Goal: Transaction & Acquisition: Purchase product/service

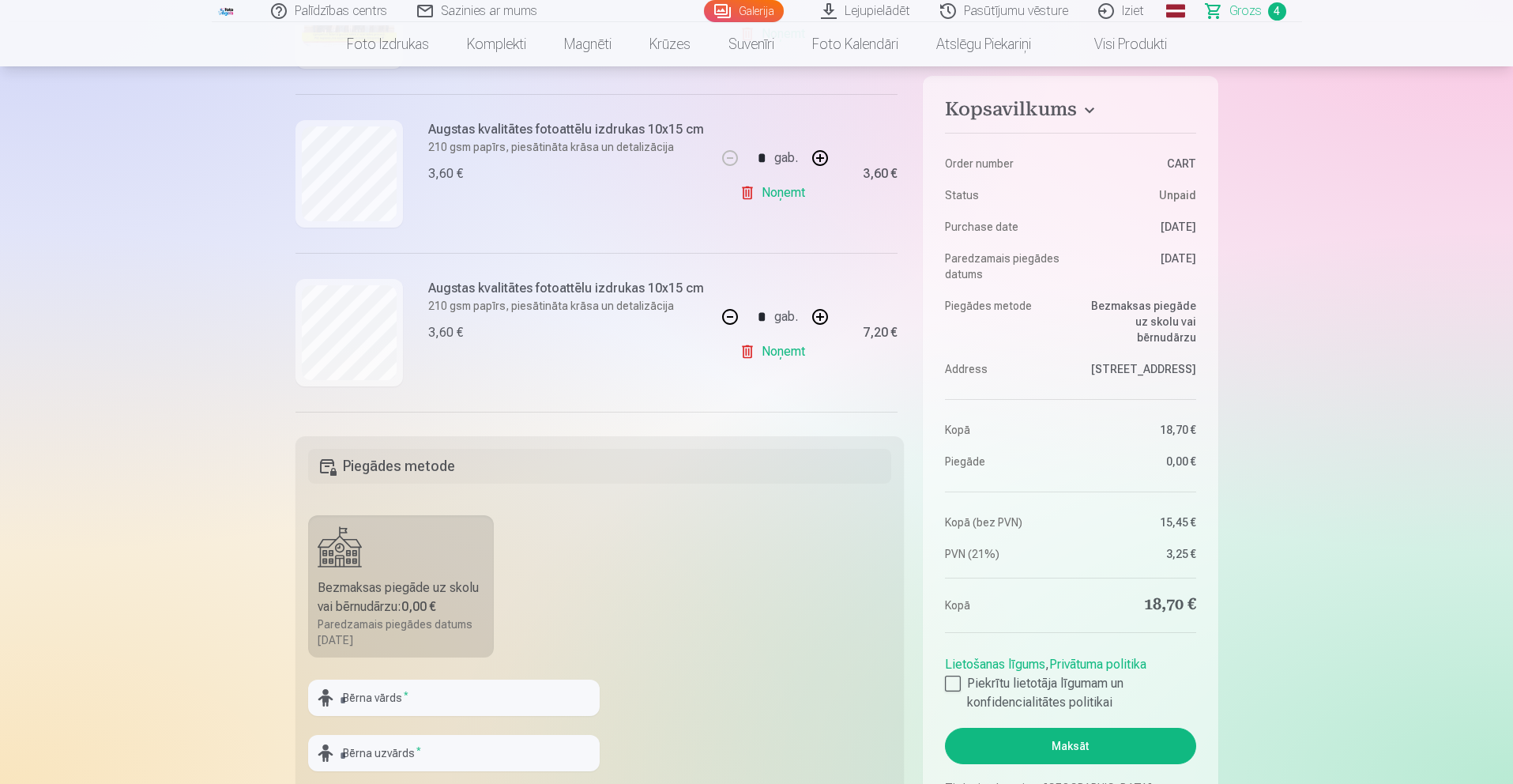
scroll to position [186, 0]
click at [773, 190] on link "Noņemt" at bounding box center [775, 192] width 72 height 32
type input "*"
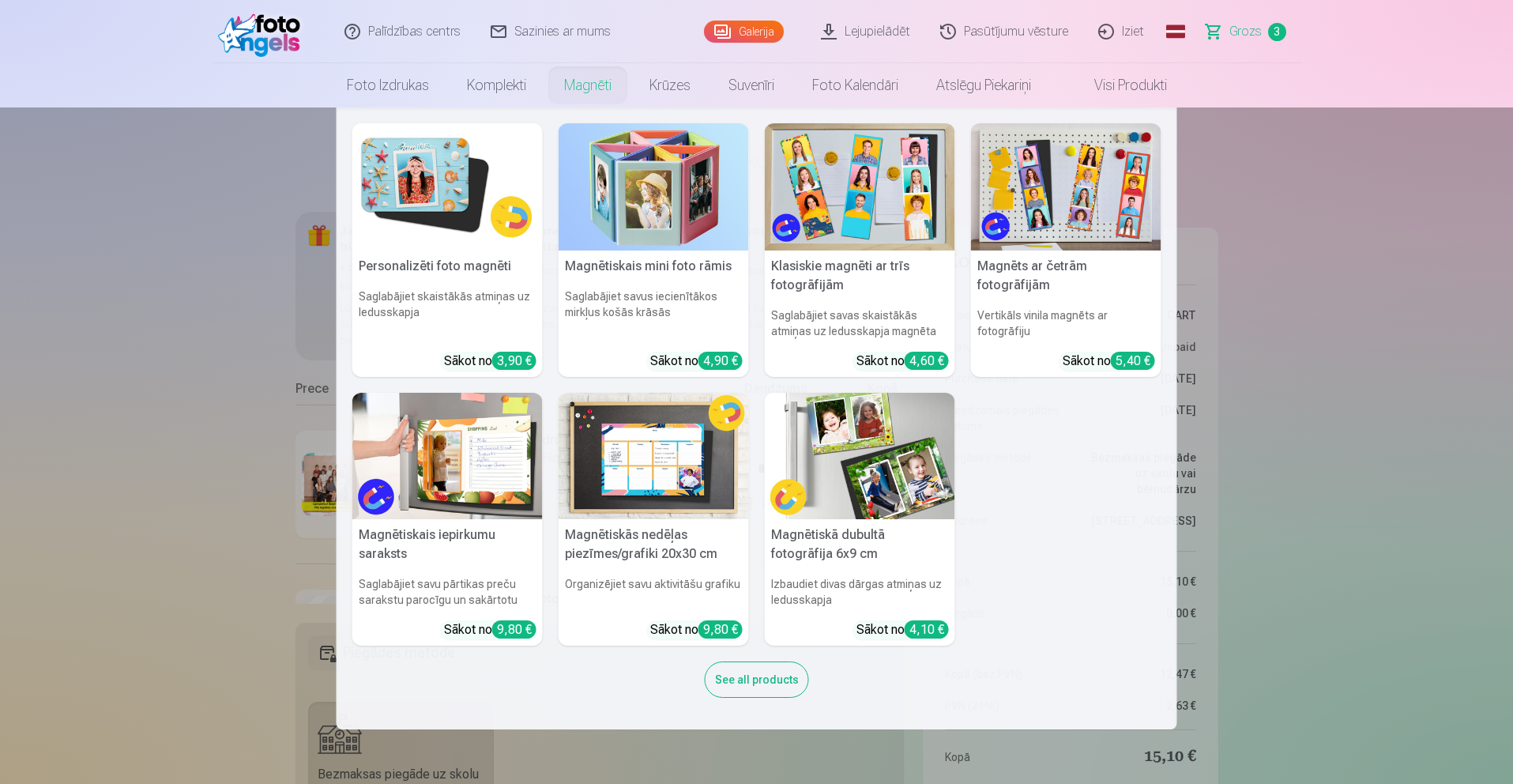
scroll to position [0, 0]
drag, startPoint x: 867, startPoint y: 244, endPoint x: 853, endPoint y: 245, distance: 14.0
click at [866, 244] on img at bounding box center [860, 186] width 191 height 127
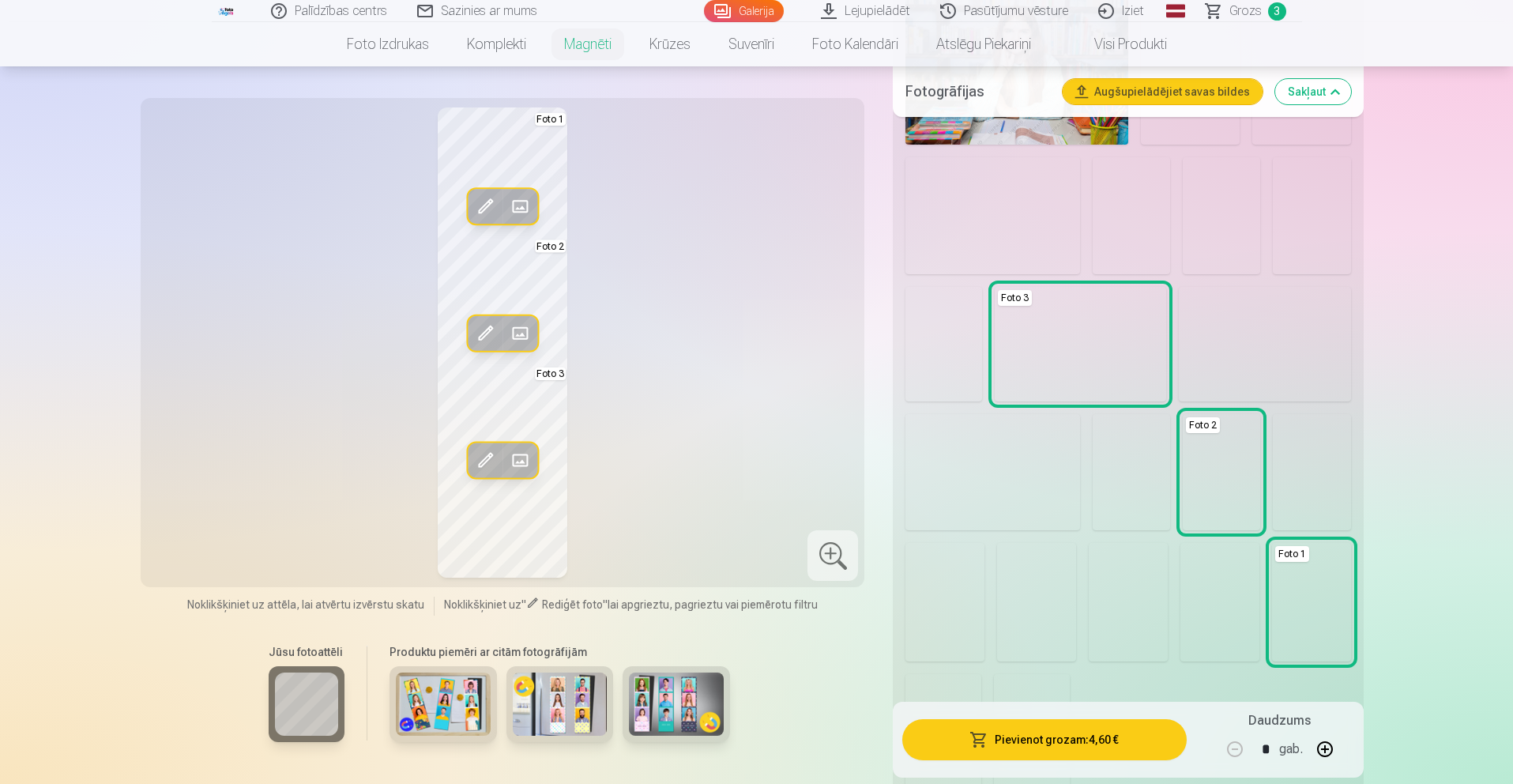
scroll to position [672, 0]
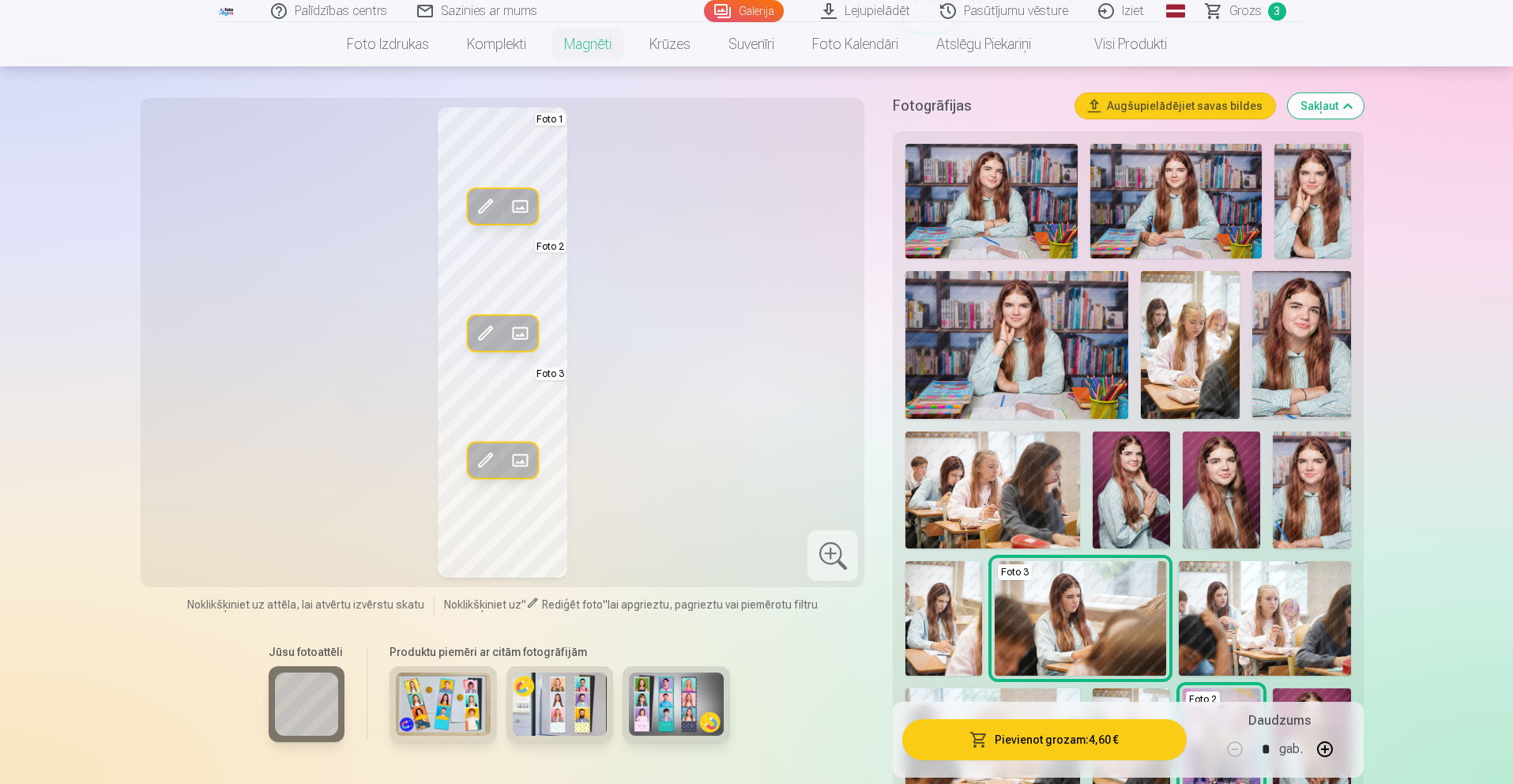
click at [1022, 213] on img at bounding box center [991, 201] width 171 height 114
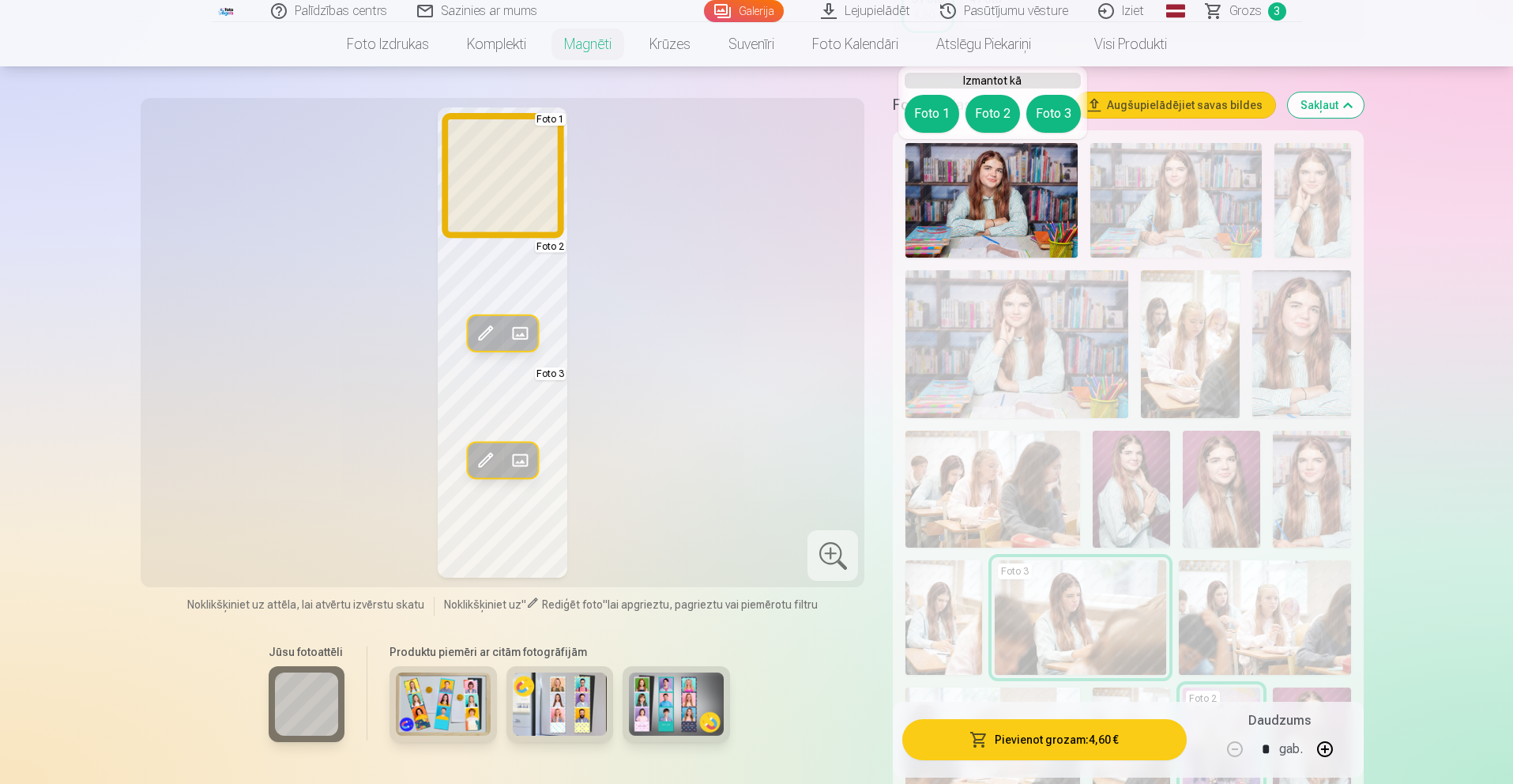
click at [930, 114] on button "Foto 1" at bounding box center [932, 113] width 55 height 38
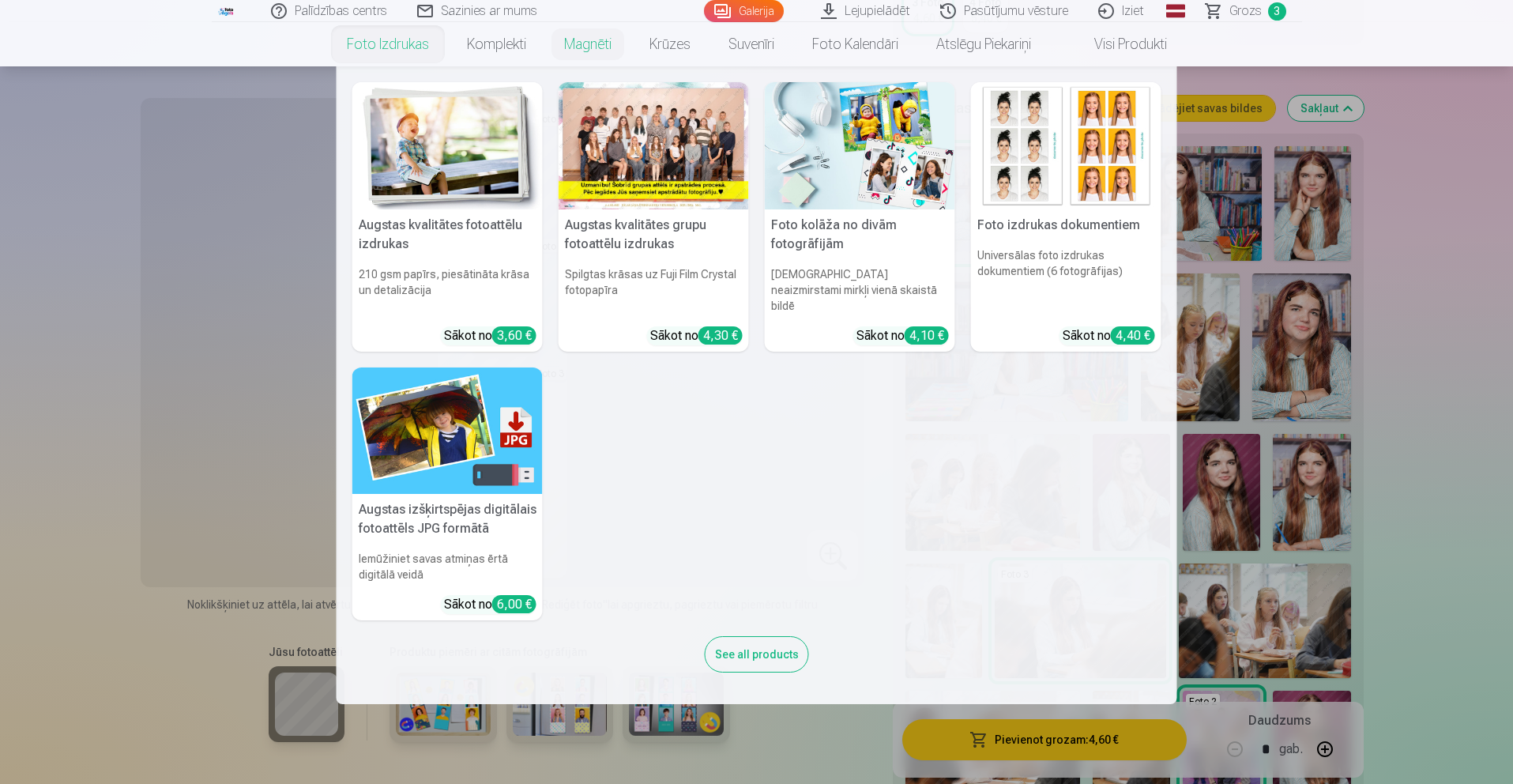
click at [622, 308] on link "Augstas kvalitātes grupu fotoattēlu izdrukas Spilgtas krāsas uz Fuji Film Cryst…" at bounding box center [653, 216] width 191 height 269
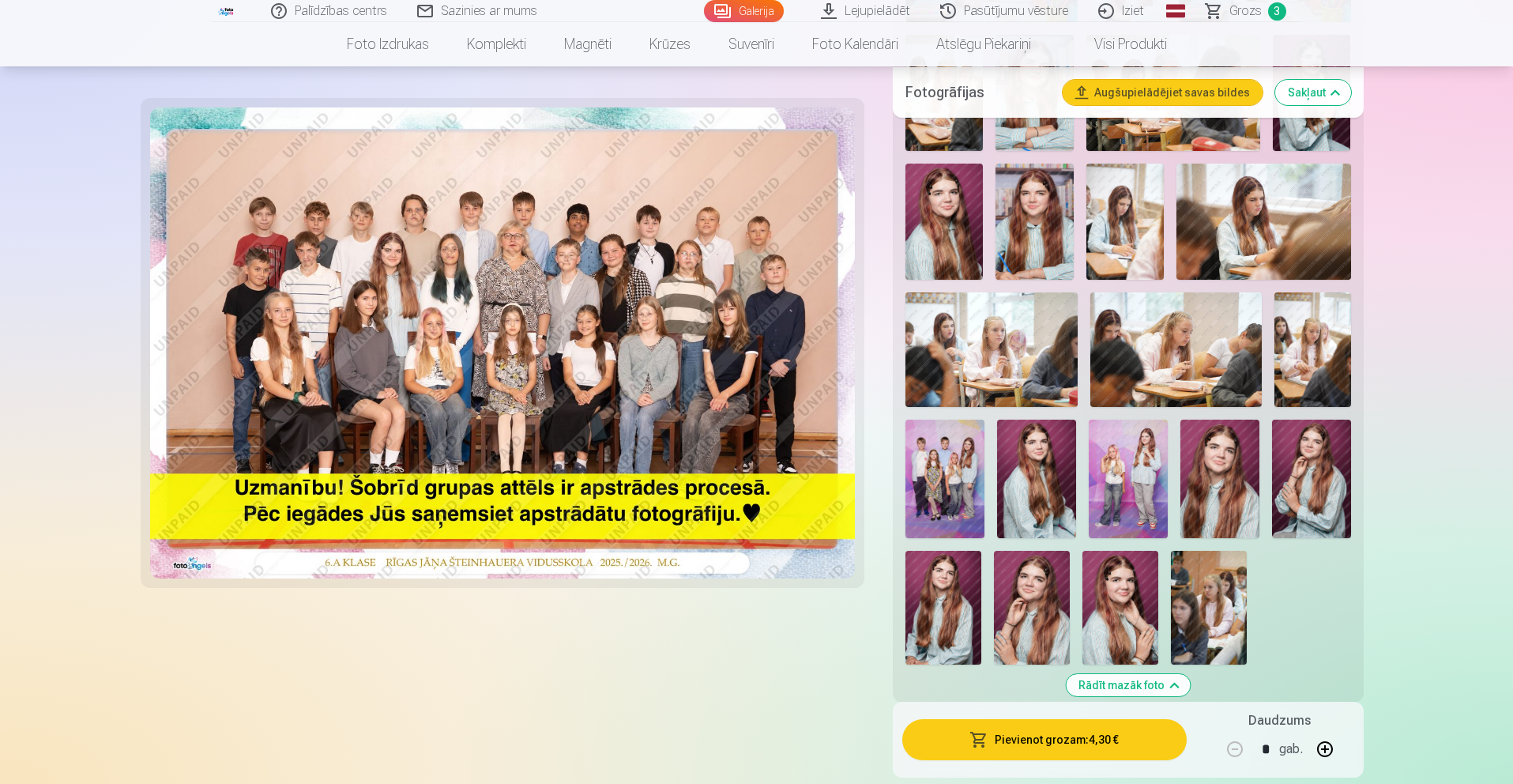
scroll to position [860, 0]
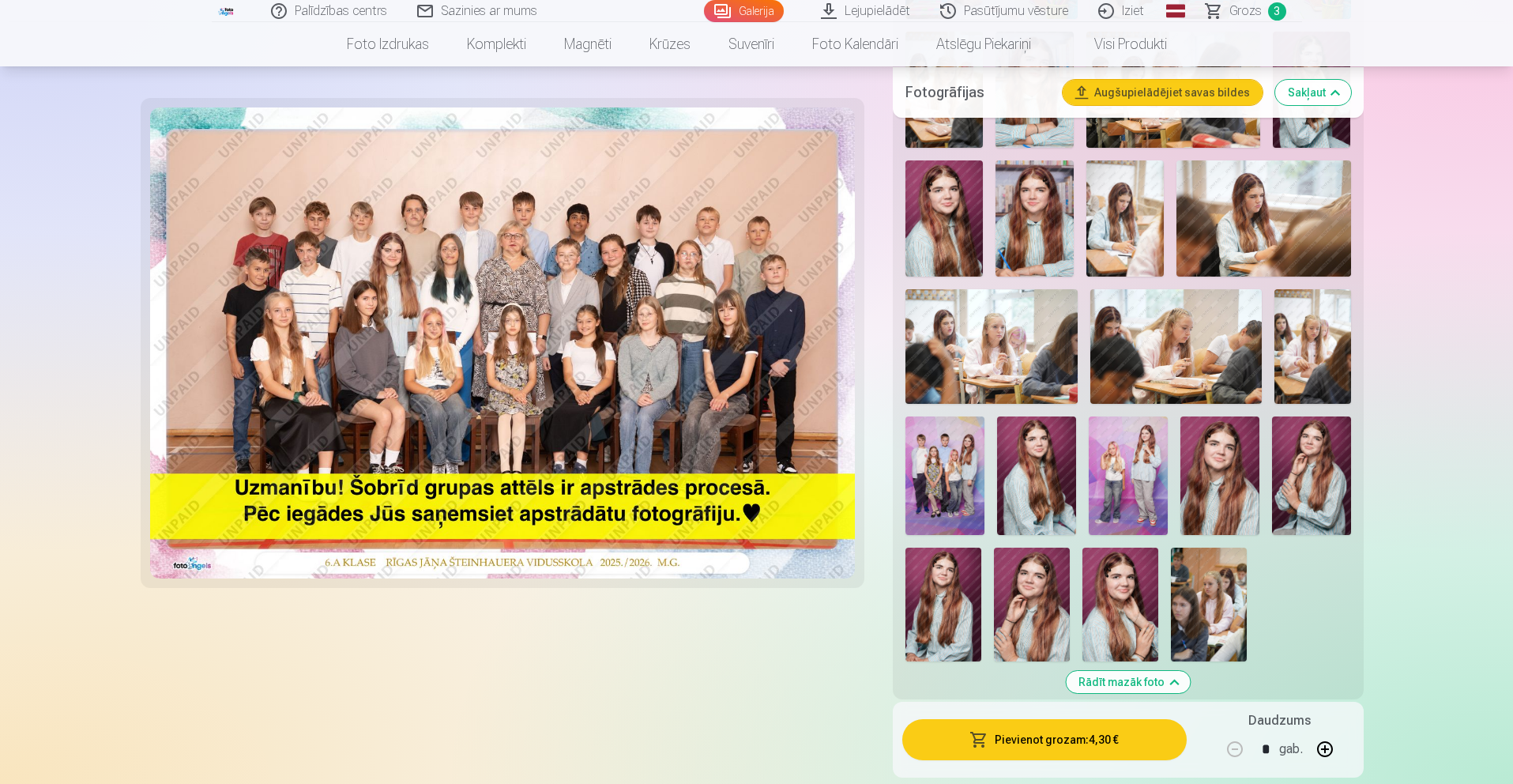
click at [1110, 492] on img at bounding box center [1128, 475] width 79 height 119
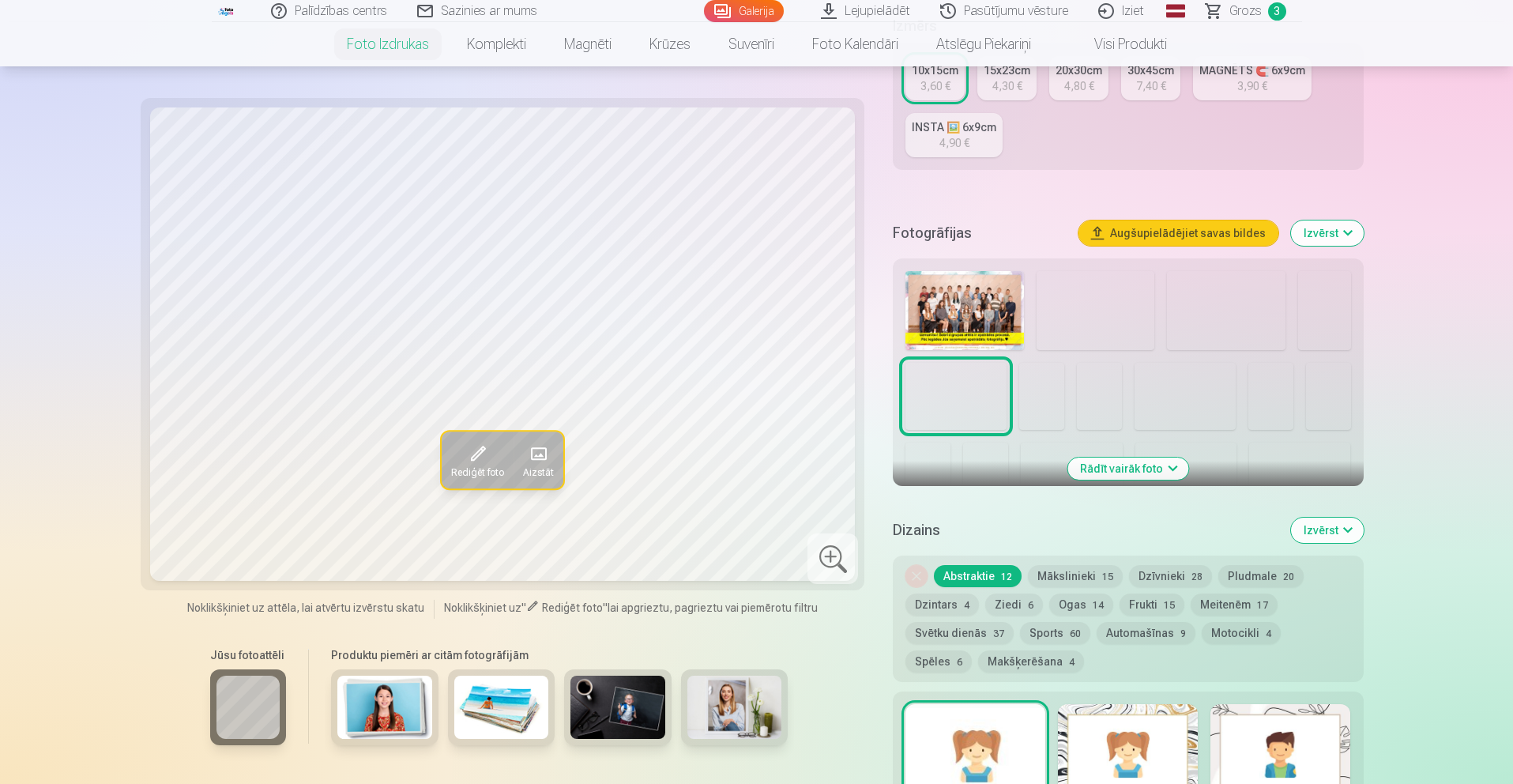
scroll to position [340, 0]
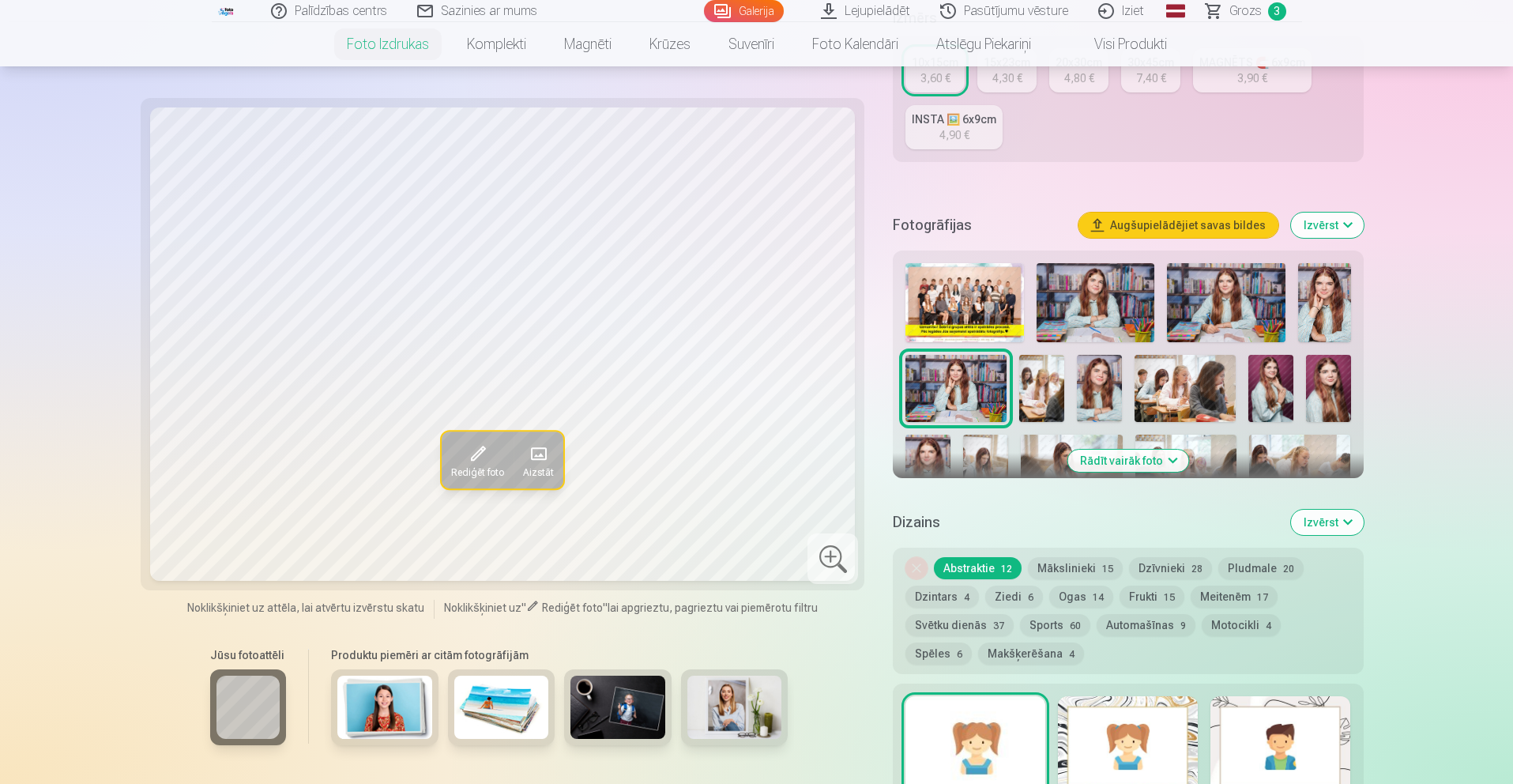
click at [1132, 459] on button "Rādīt vairāk foto" at bounding box center [1128, 460] width 121 height 22
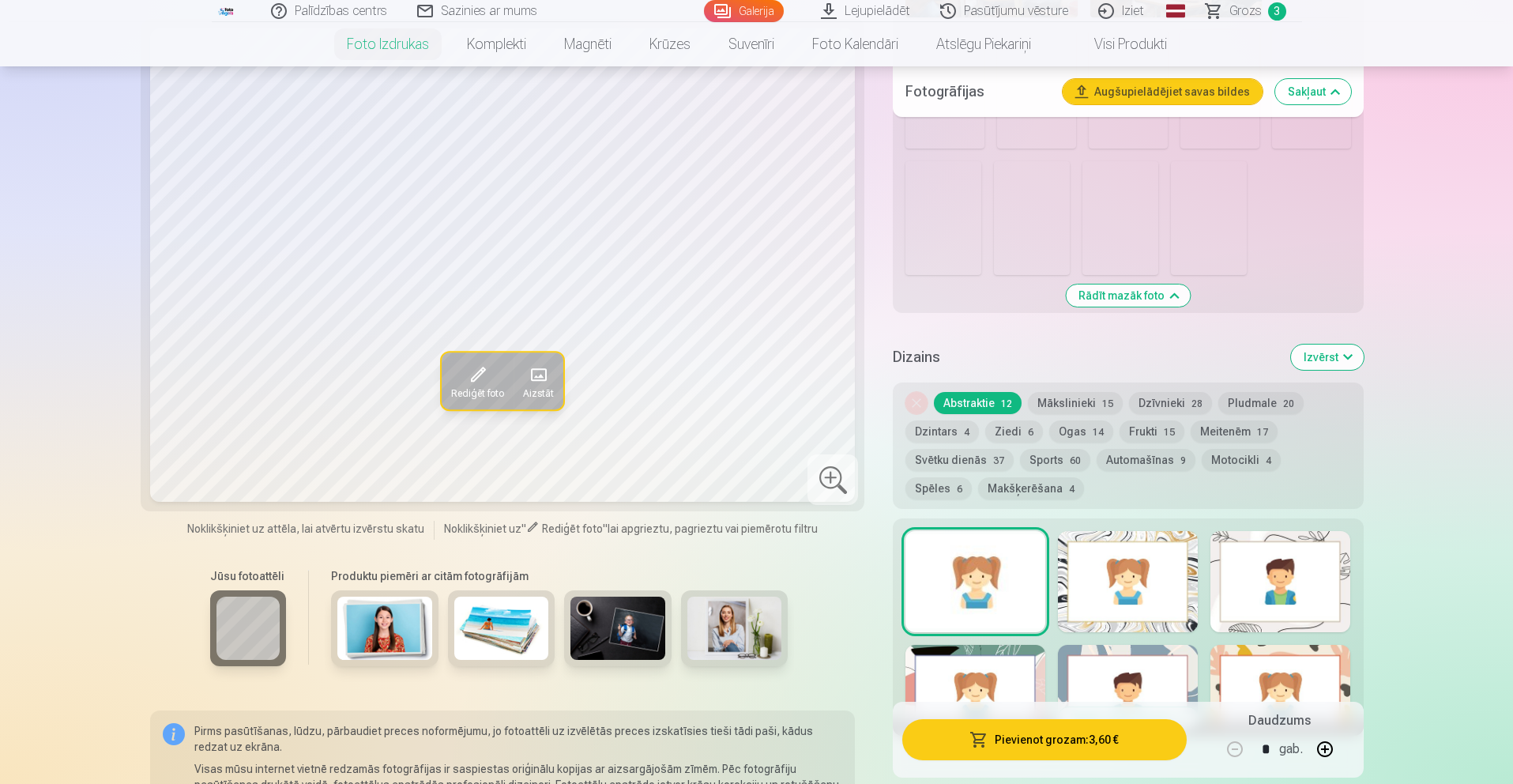
scroll to position [916, 0]
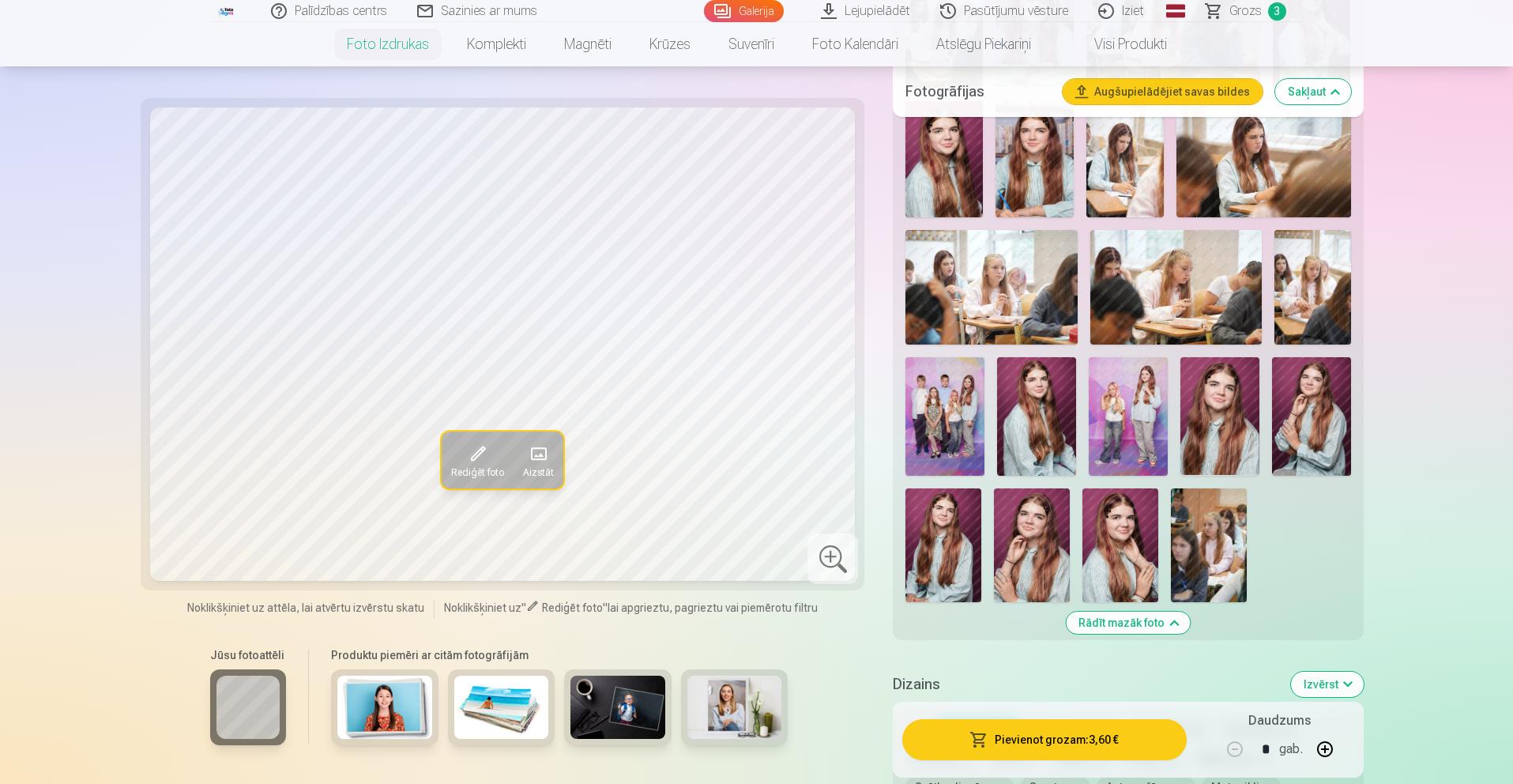
click at [1139, 438] on img at bounding box center [1128, 416] width 79 height 119
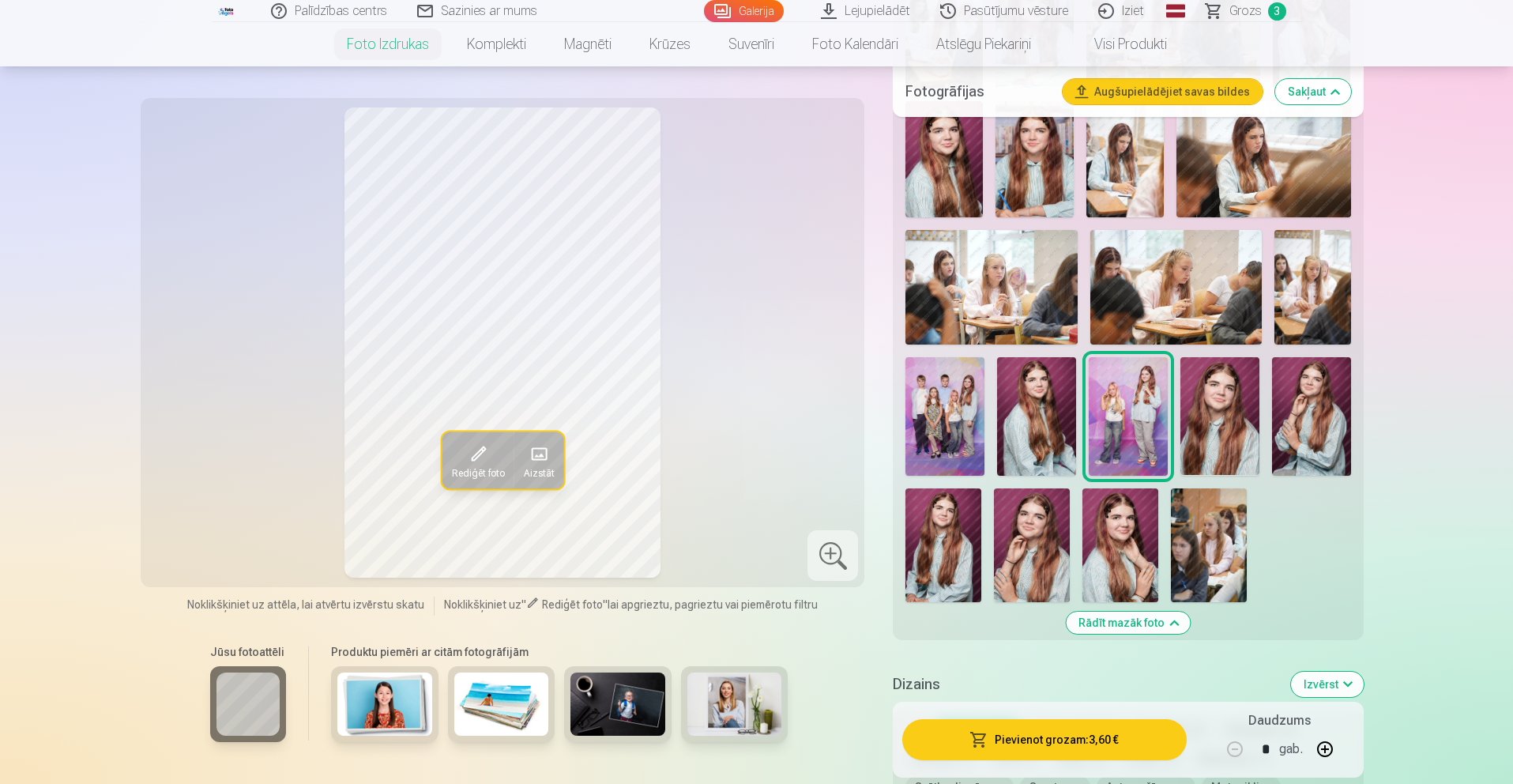
scroll to position [1554, 0]
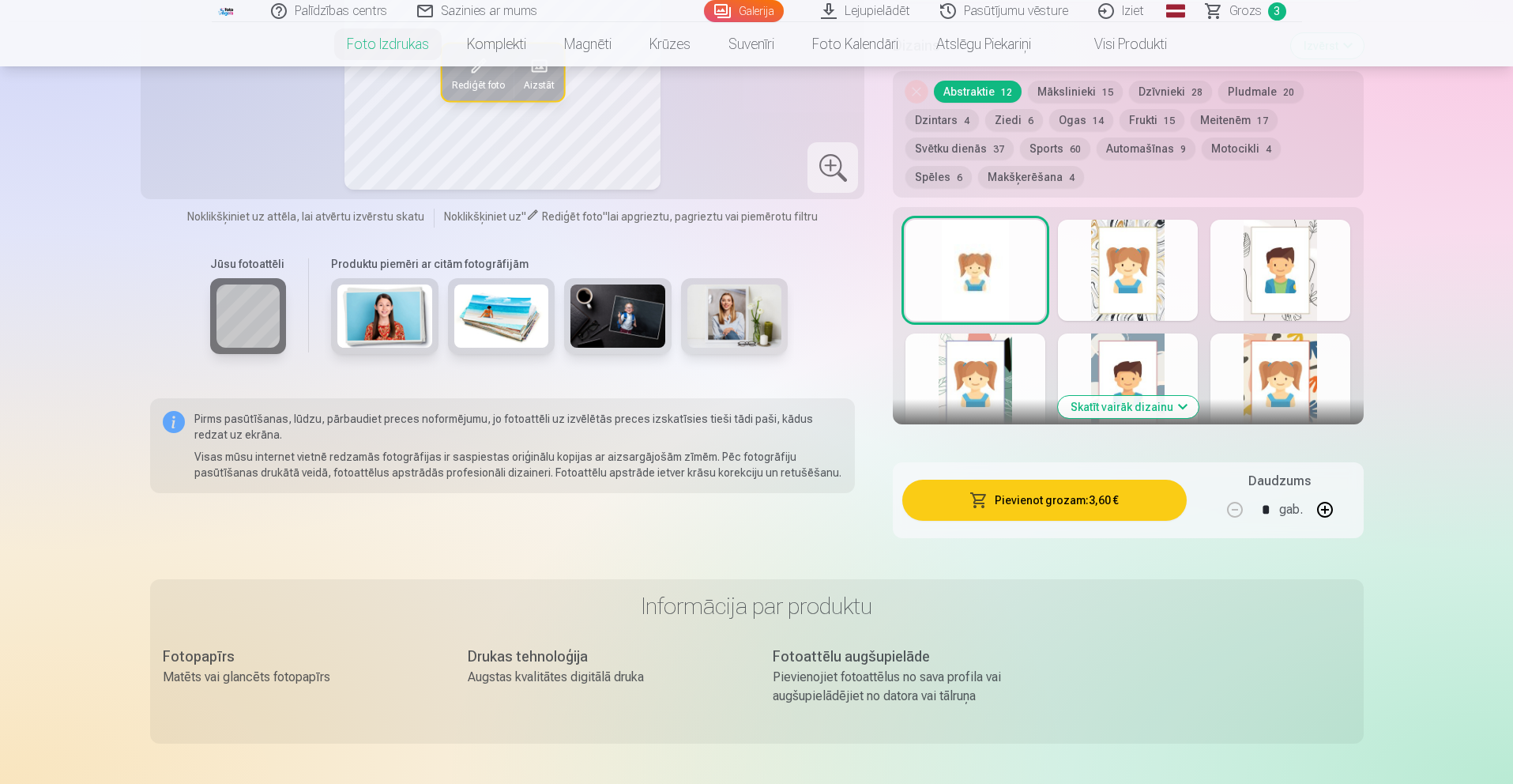
click at [1089, 401] on button "Skatīt vairāk dizainu" at bounding box center [1128, 406] width 141 height 22
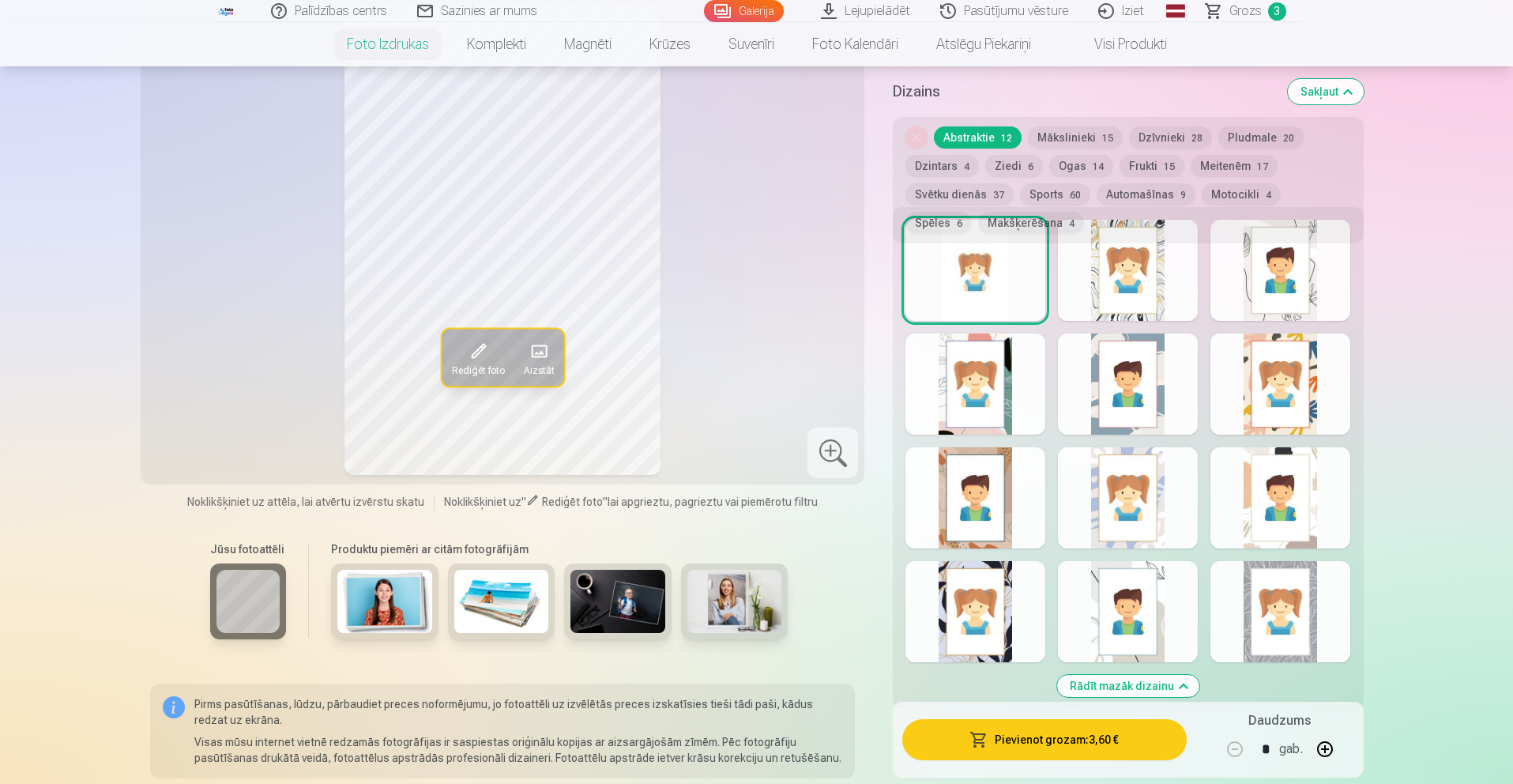
scroll to position [1471, 0]
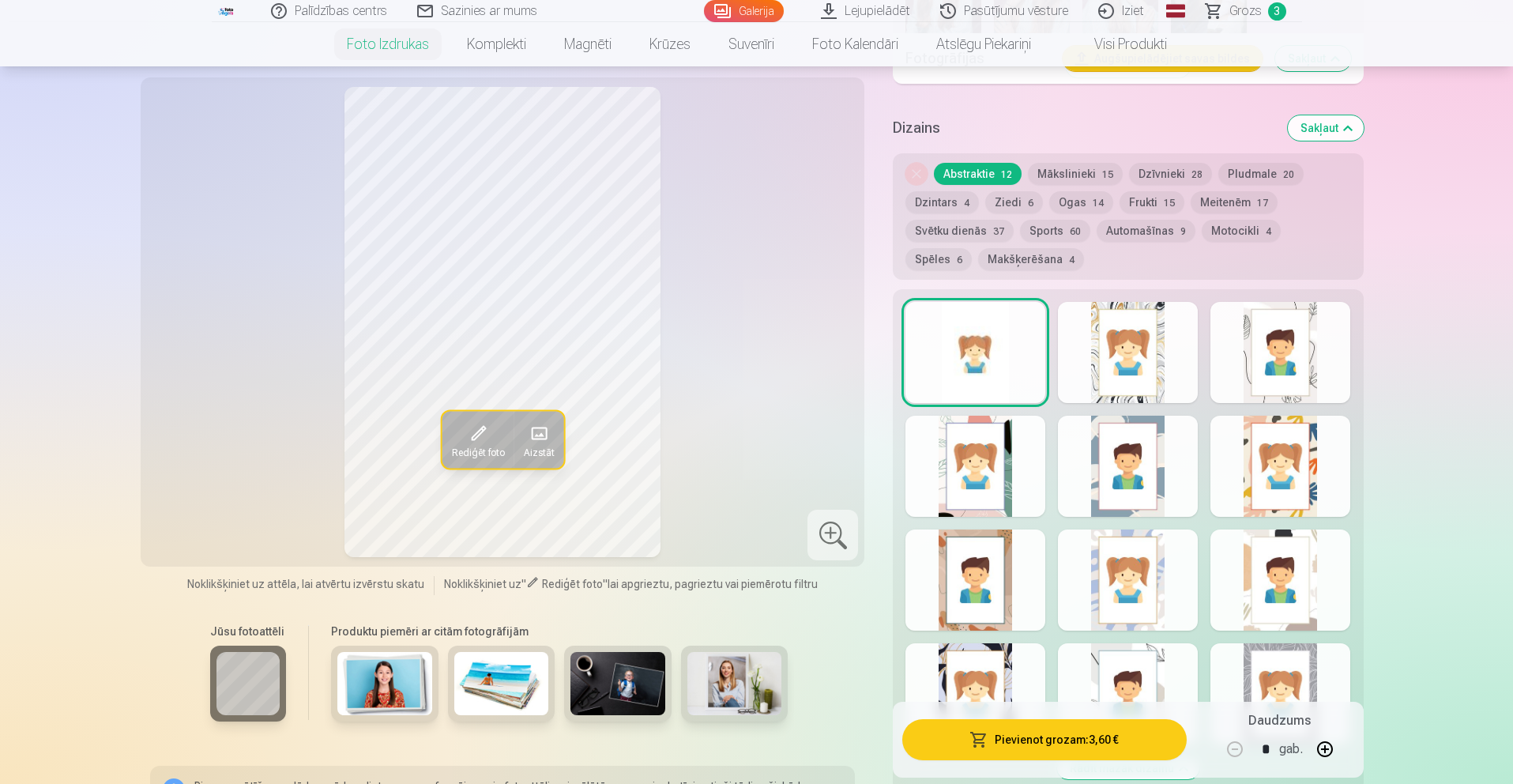
click at [1142, 175] on button "Dzīvnieki 28" at bounding box center [1170, 173] width 83 height 22
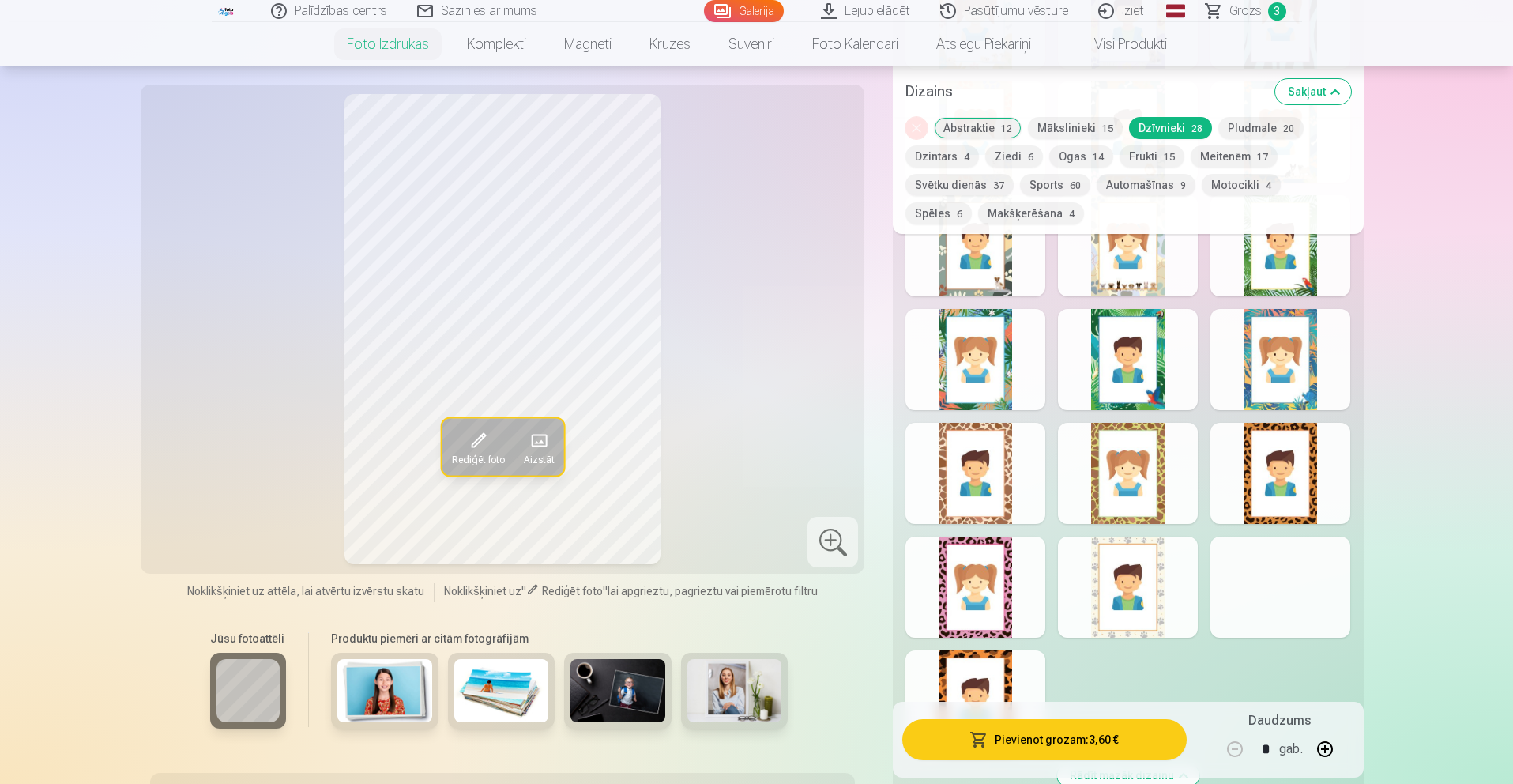
scroll to position [2133, 0]
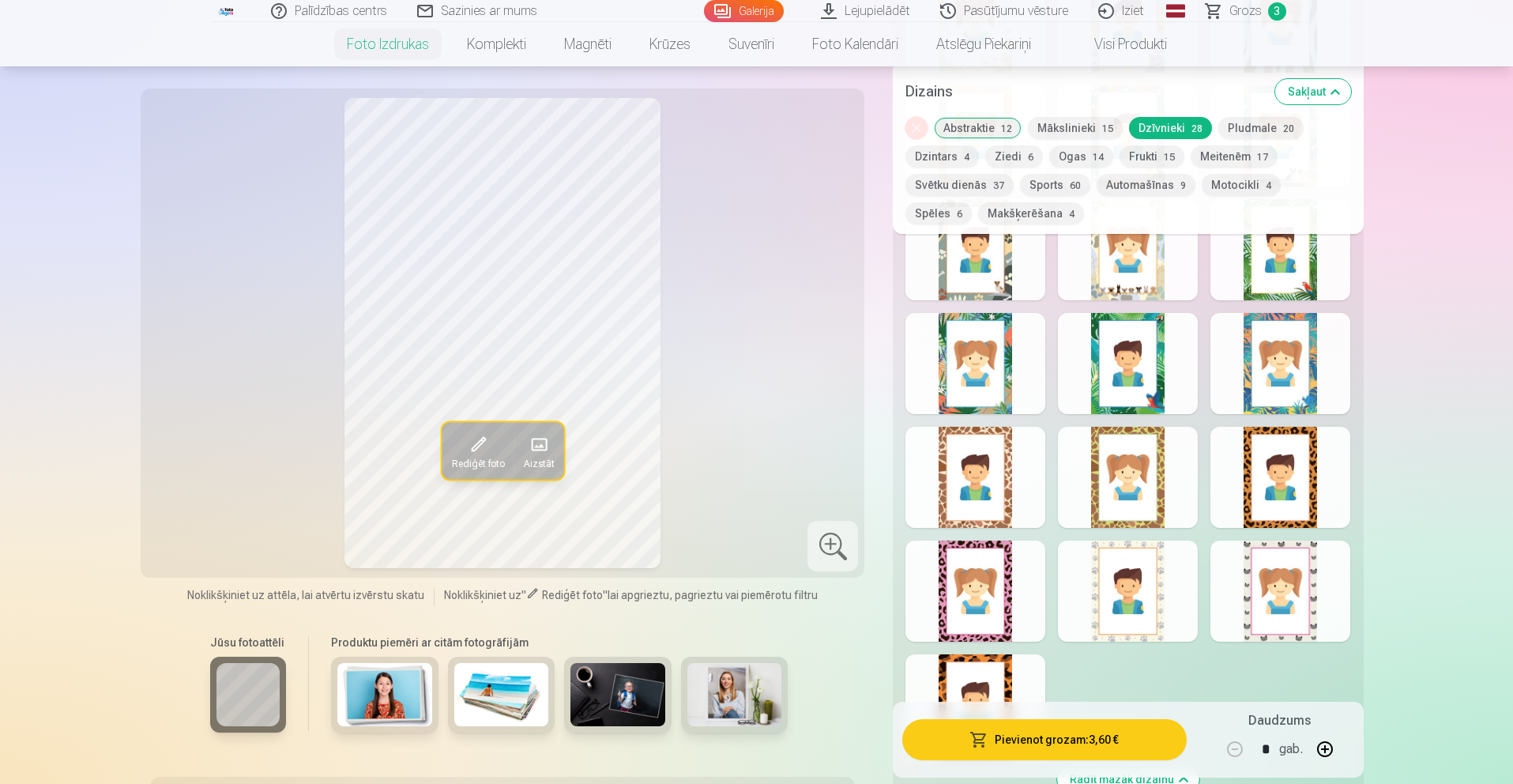
click at [1160, 367] on div at bounding box center [1127, 363] width 140 height 101
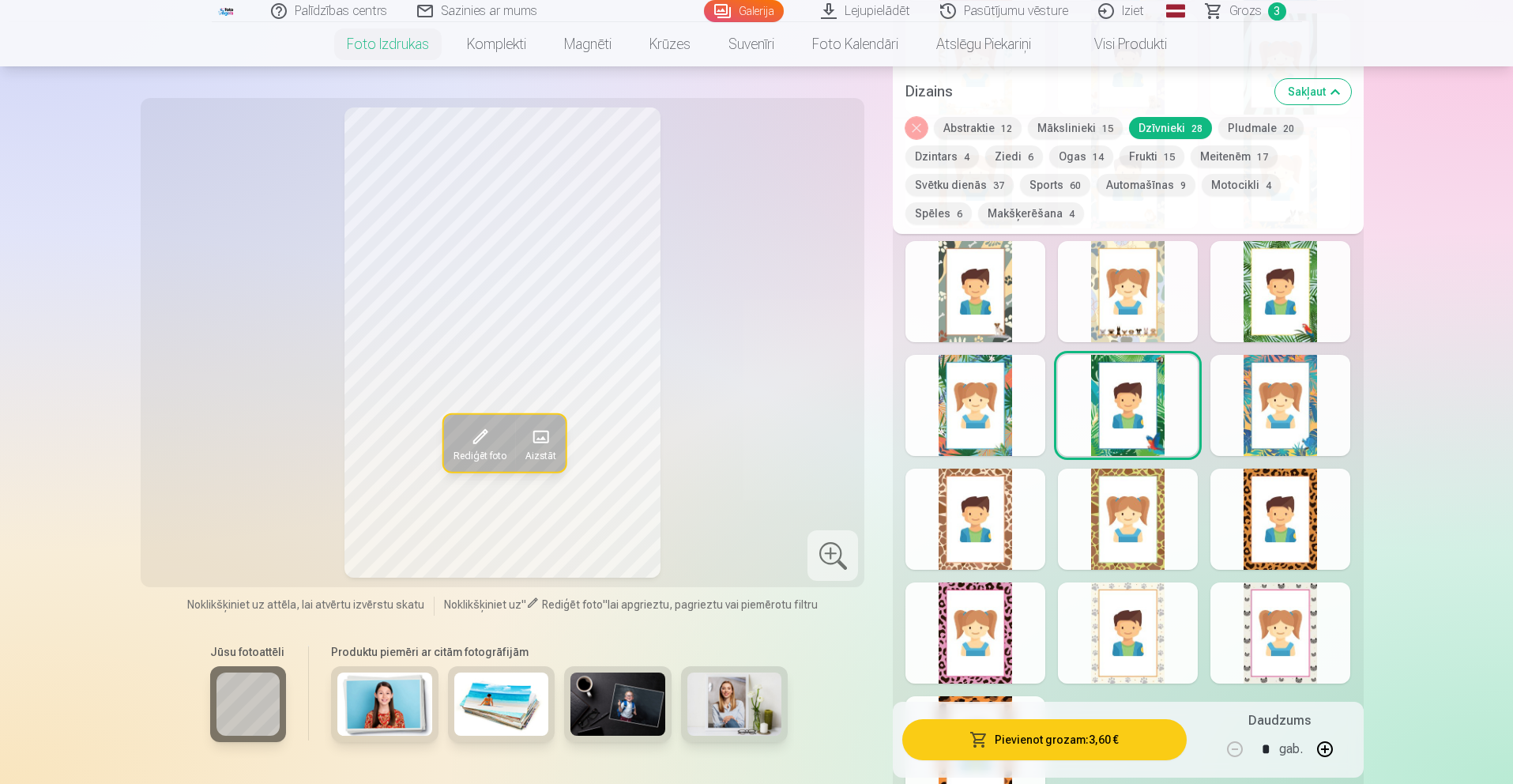
scroll to position [2082, 0]
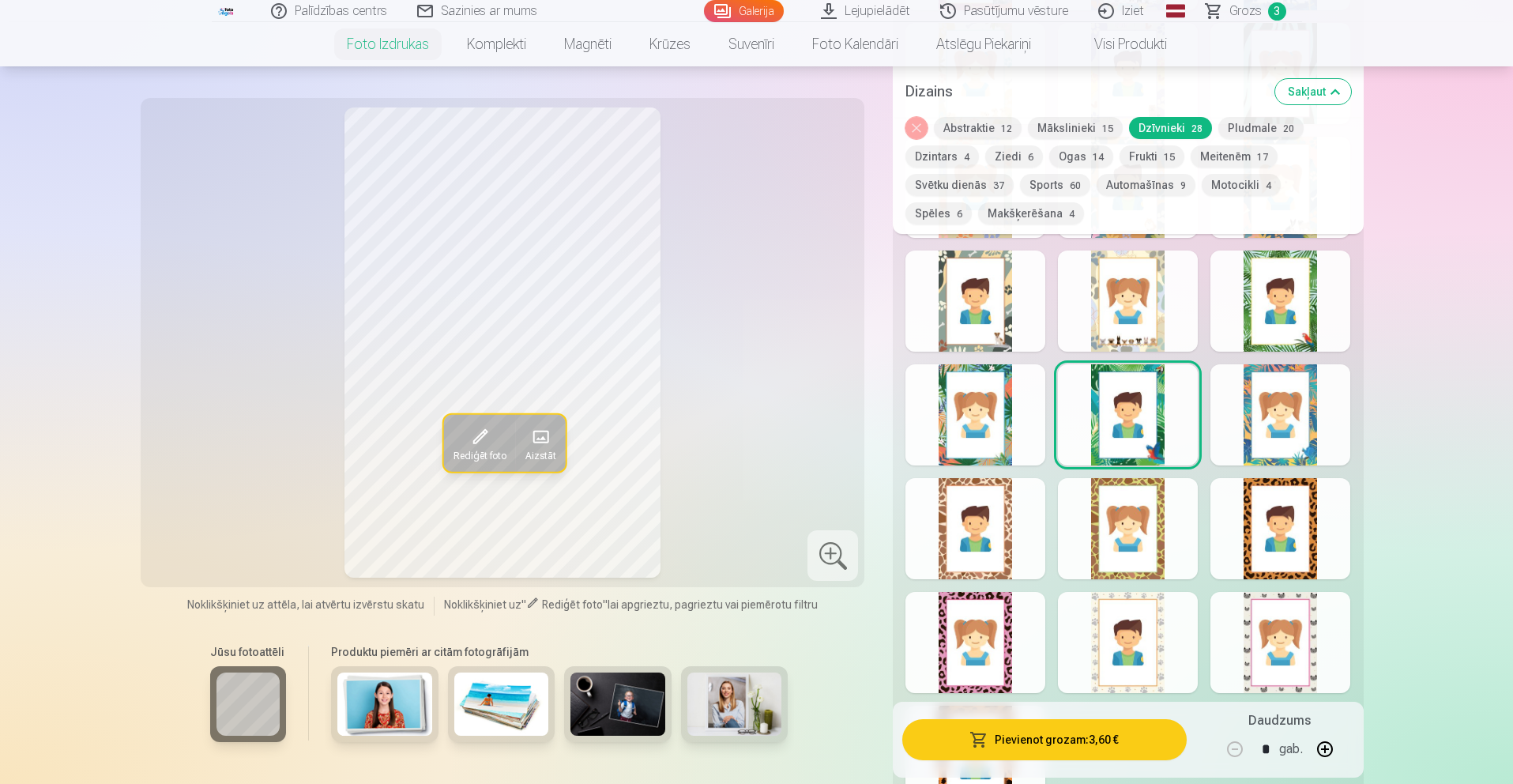
click at [1276, 317] on div at bounding box center [1280, 301] width 140 height 101
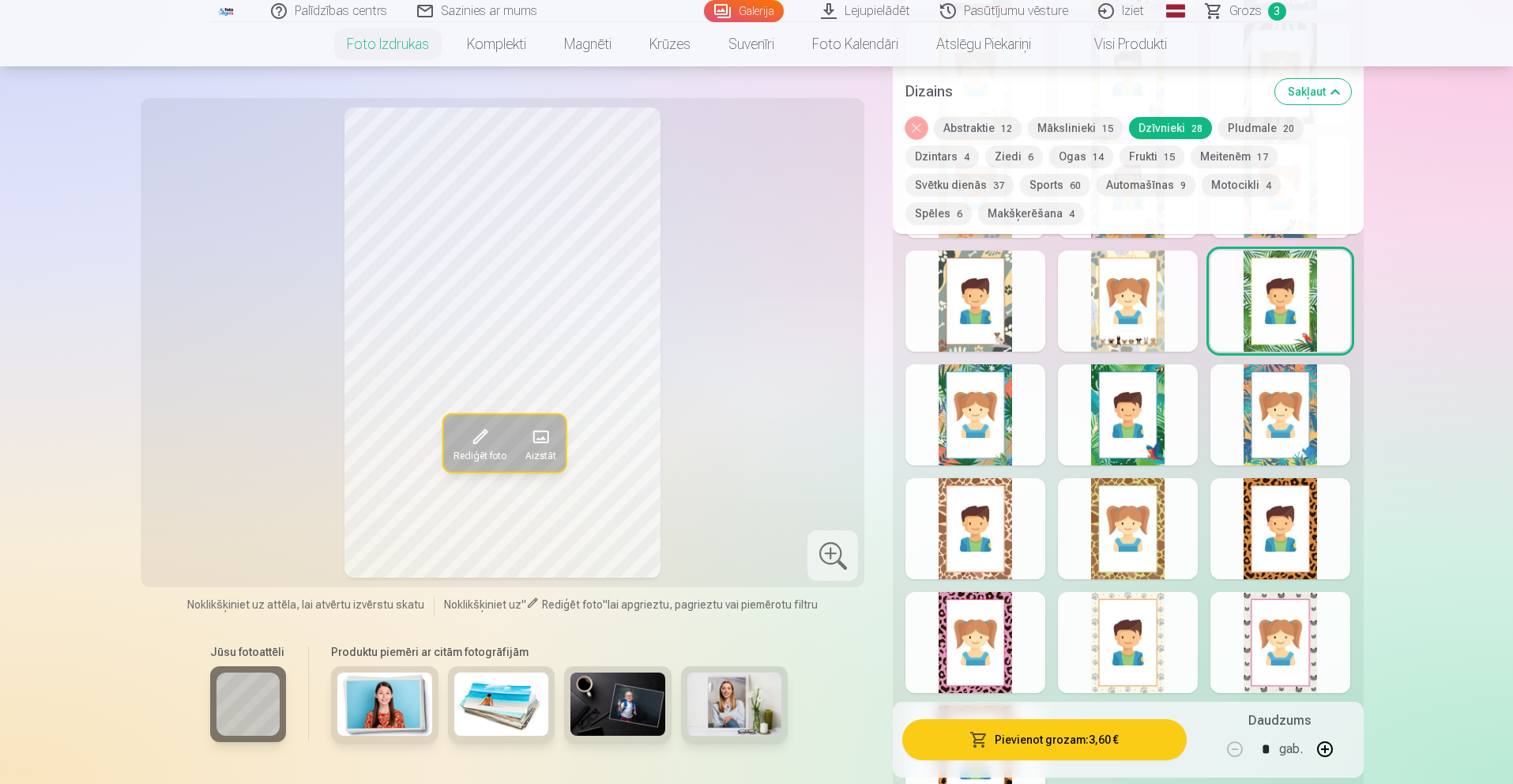
click at [1154, 431] on div at bounding box center [1127, 414] width 140 height 101
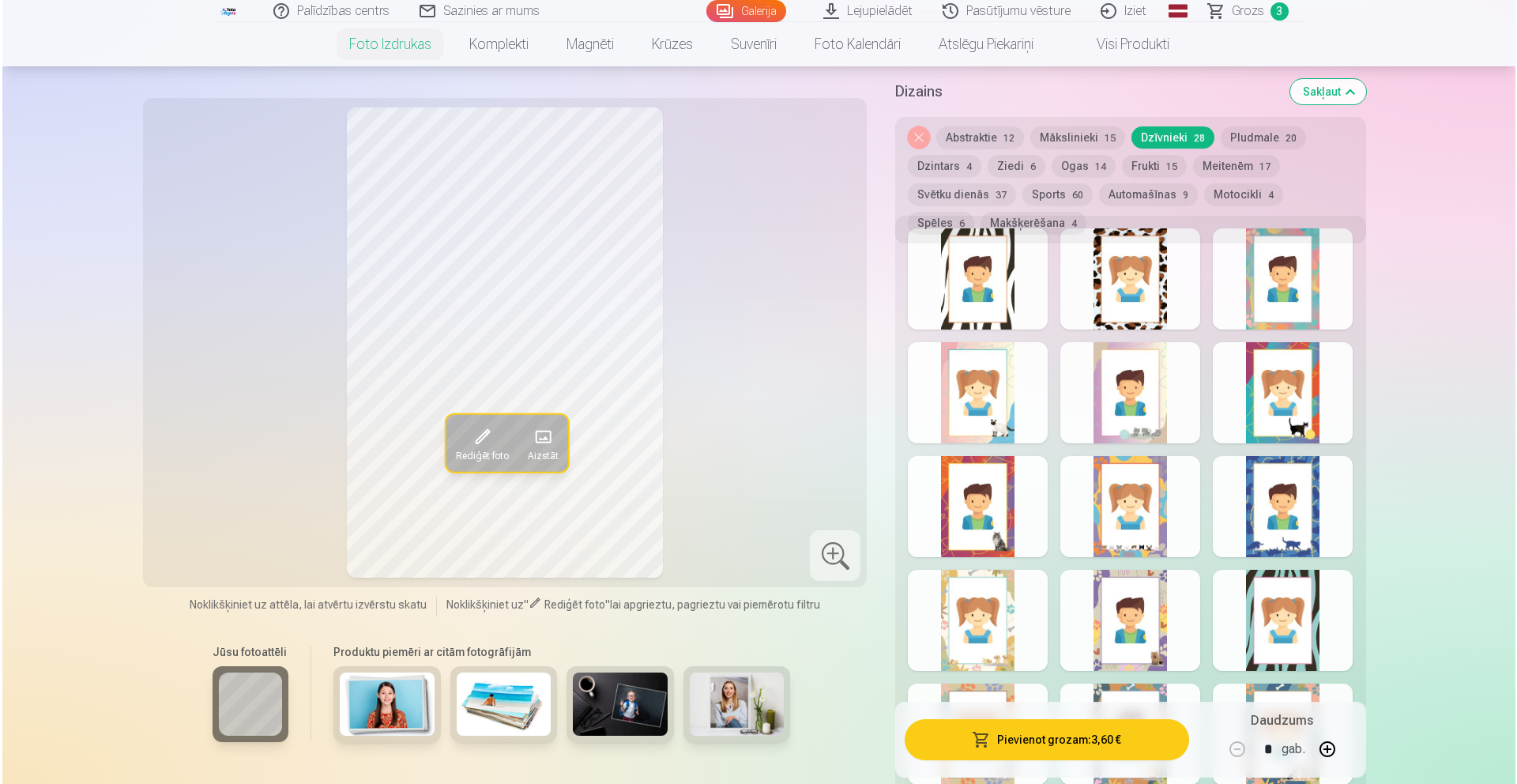
scroll to position [1220, 0]
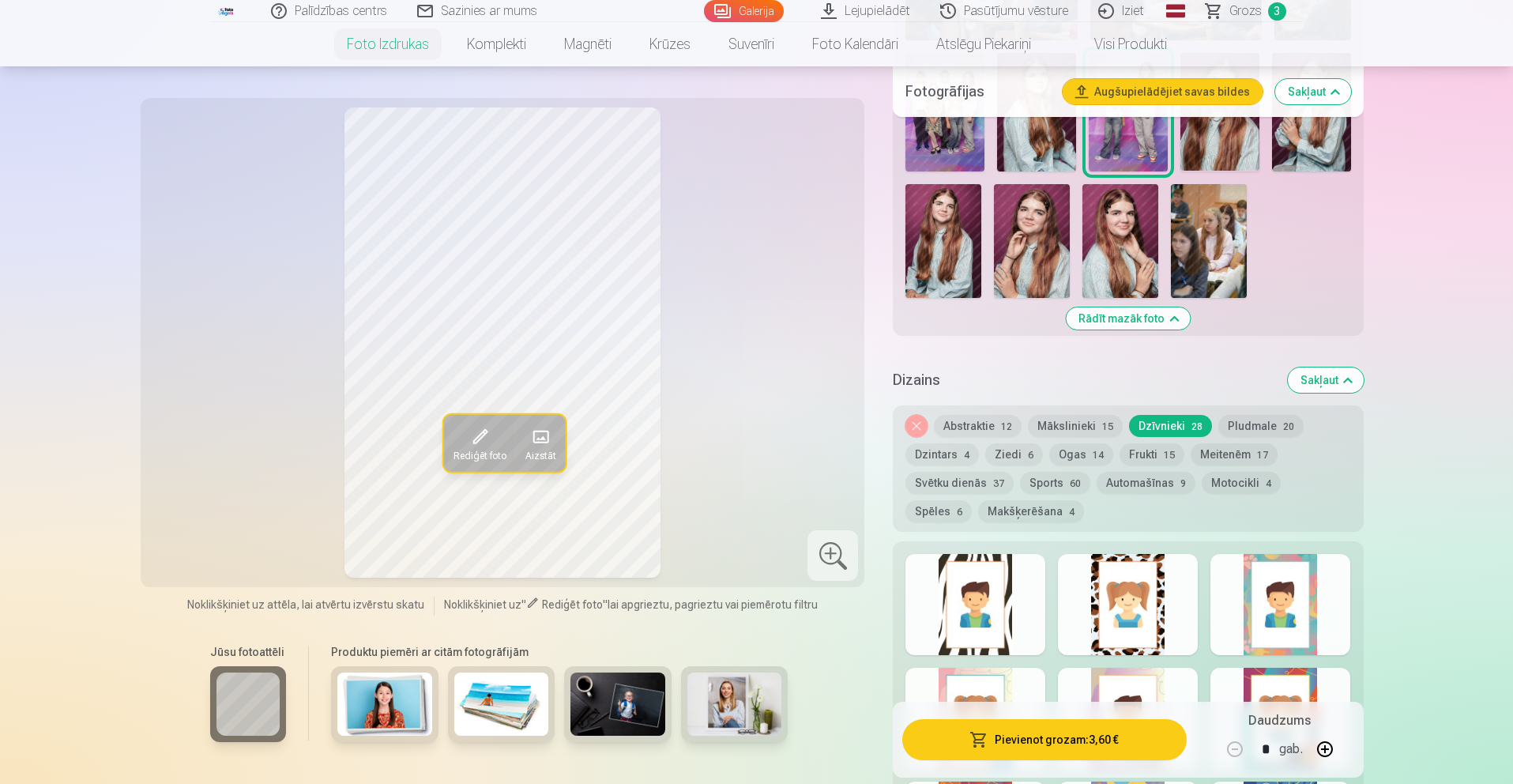
click at [481, 448] on span at bounding box center [478, 437] width 25 height 25
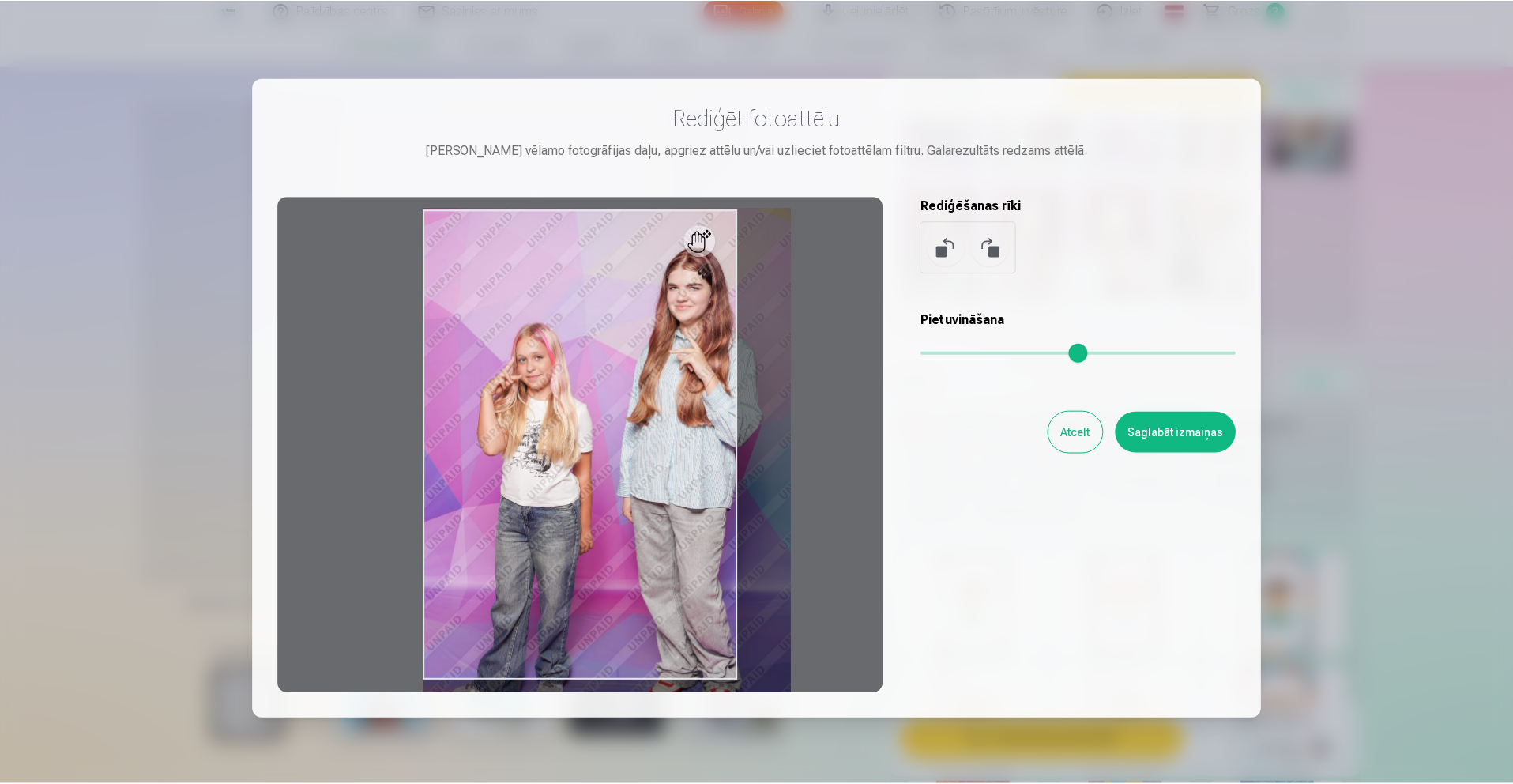
scroll to position [1, 0]
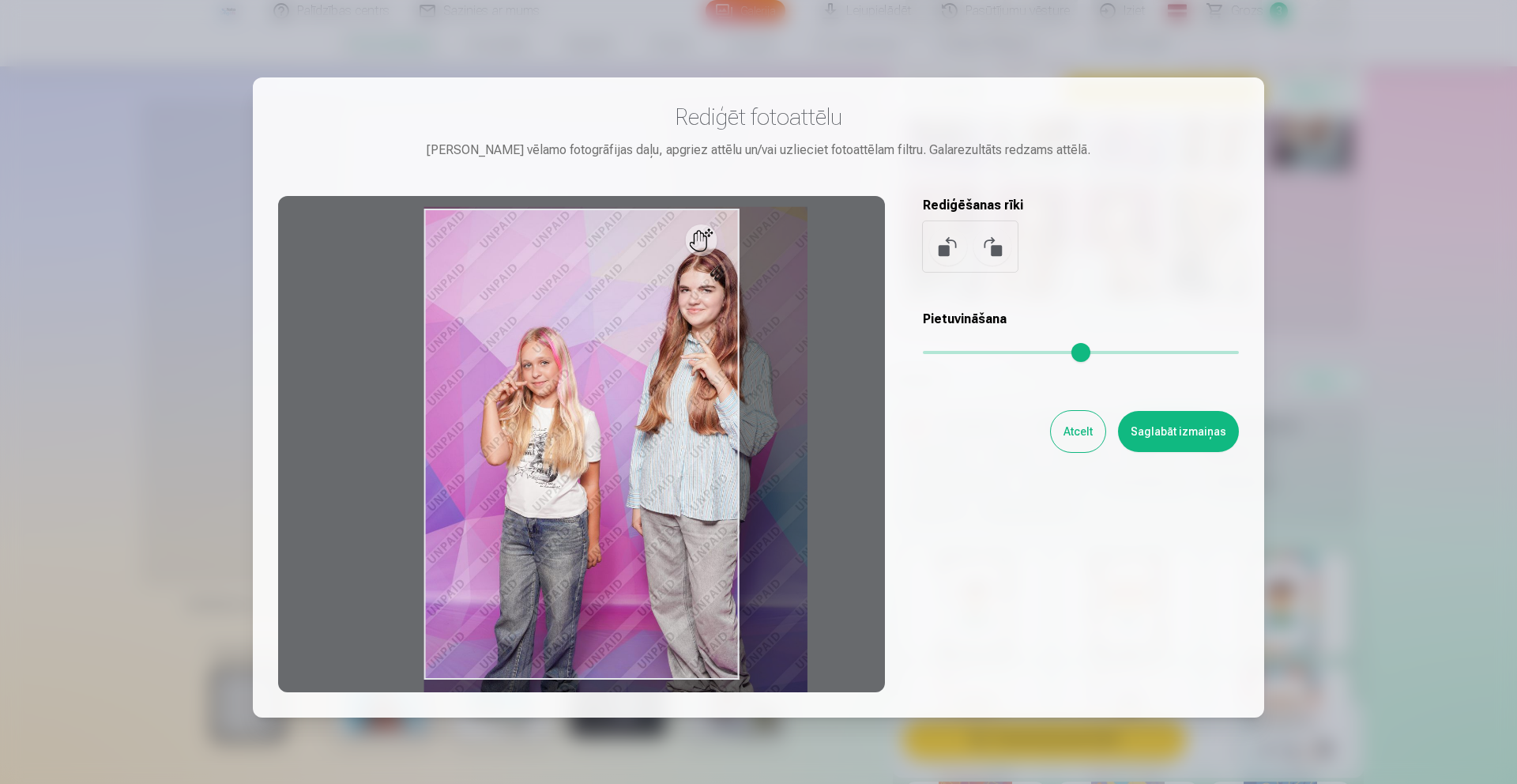
drag, startPoint x: 933, startPoint y: 348, endPoint x: 958, endPoint y: 343, distance: 25.5
click at [958, 343] on div "Pietuvināšana" at bounding box center [1080, 341] width 316 height 63
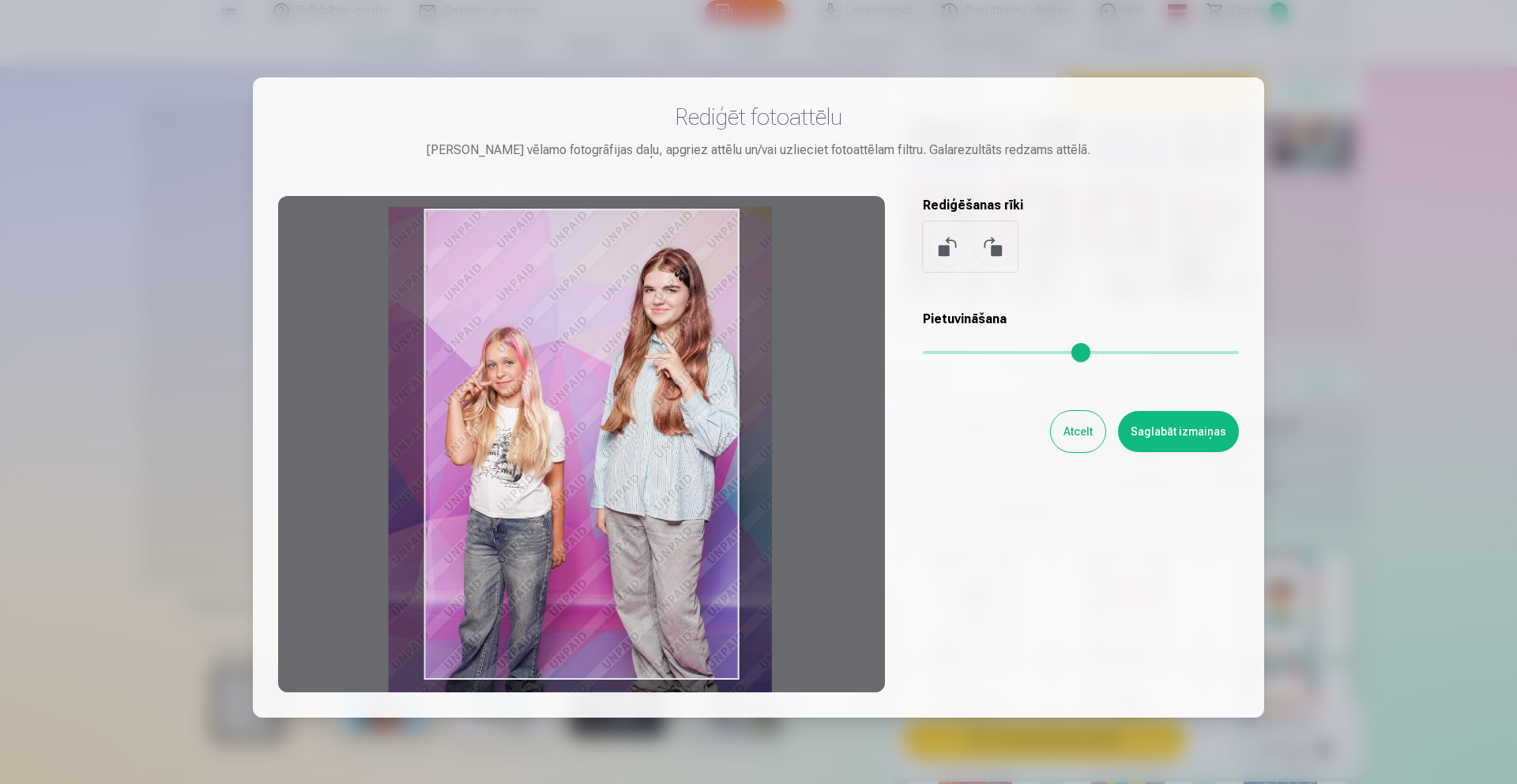
drag, startPoint x: 606, startPoint y: 412, endPoint x: 570, endPoint y: 414, distance: 36.1
click at [570, 414] on div at bounding box center [581, 444] width 606 height 496
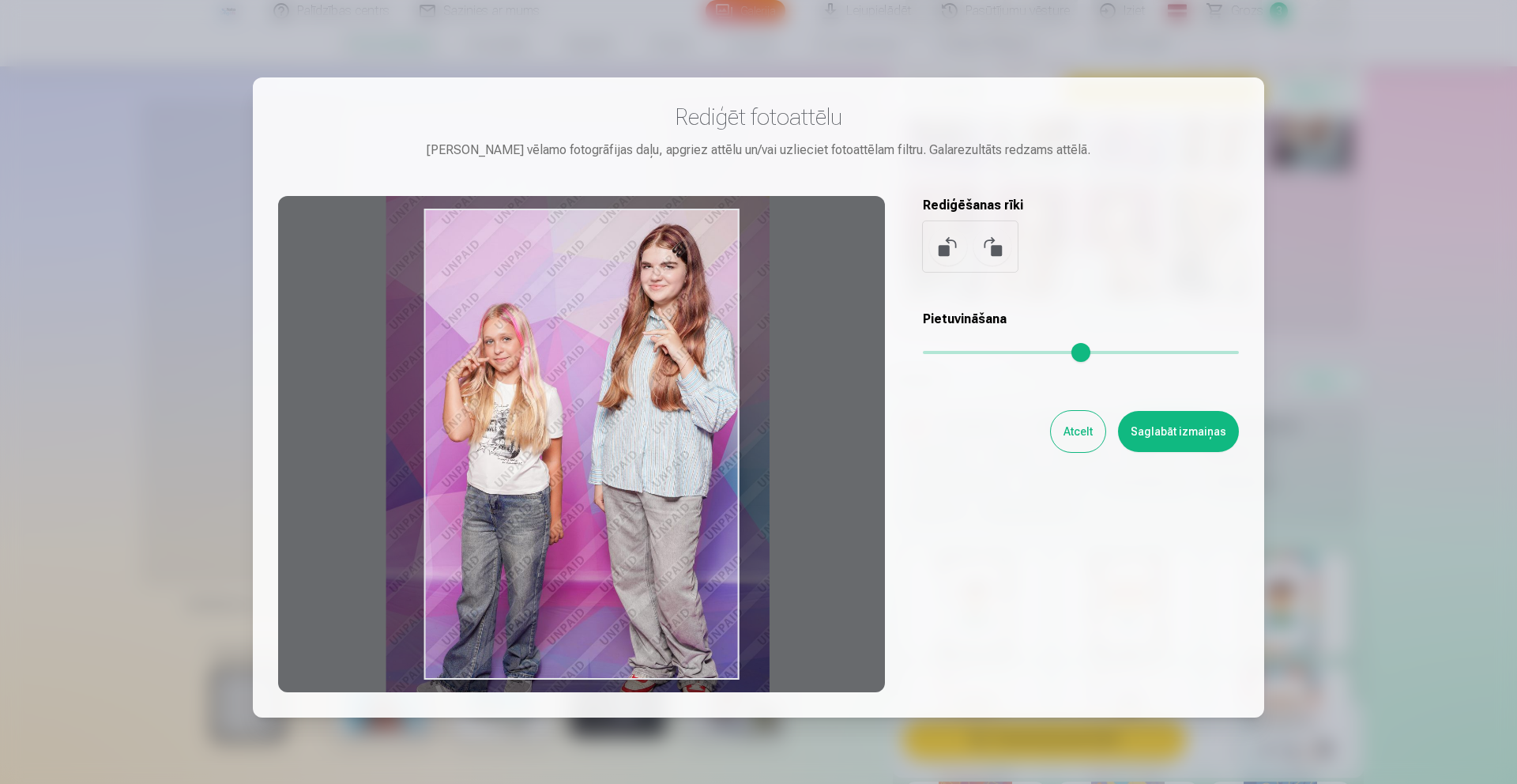
drag, startPoint x: 589, startPoint y: 455, endPoint x: 586, endPoint y: 432, distance: 23.2
click at [586, 432] on div at bounding box center [581, 444] width 606 height 496
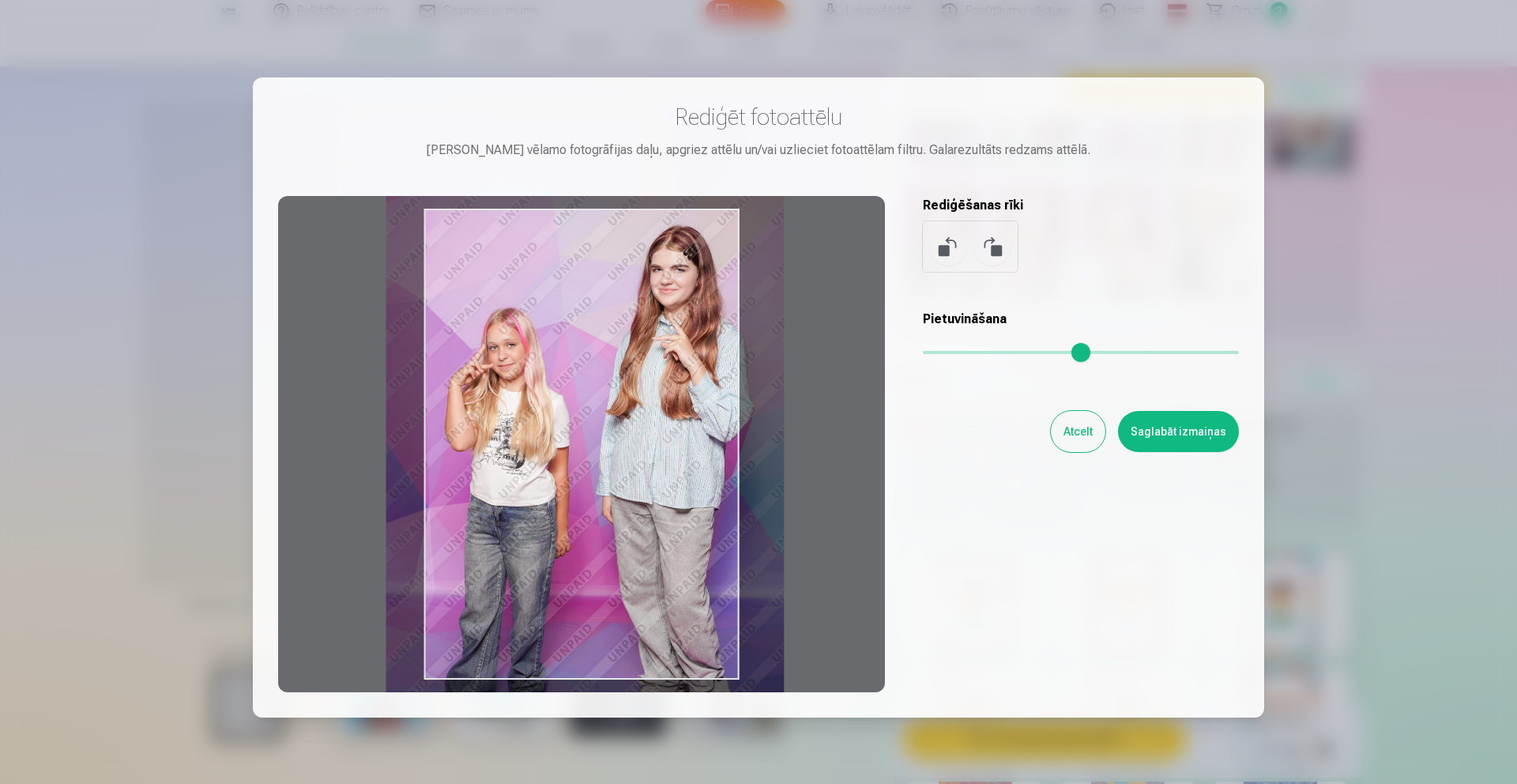
drag, startPoint x: 953, startPoint y: 350, endPoint x: 960, endPoint y: 346, distance: 8.1
click at [962, 351] on input "range" at bounding box center [1080, 352] width 316 height 4
type input "****"
click at [1173, 423] on button "Saglabāt izmaiņas" at bounding box center [1179, 431] width 121 height 41
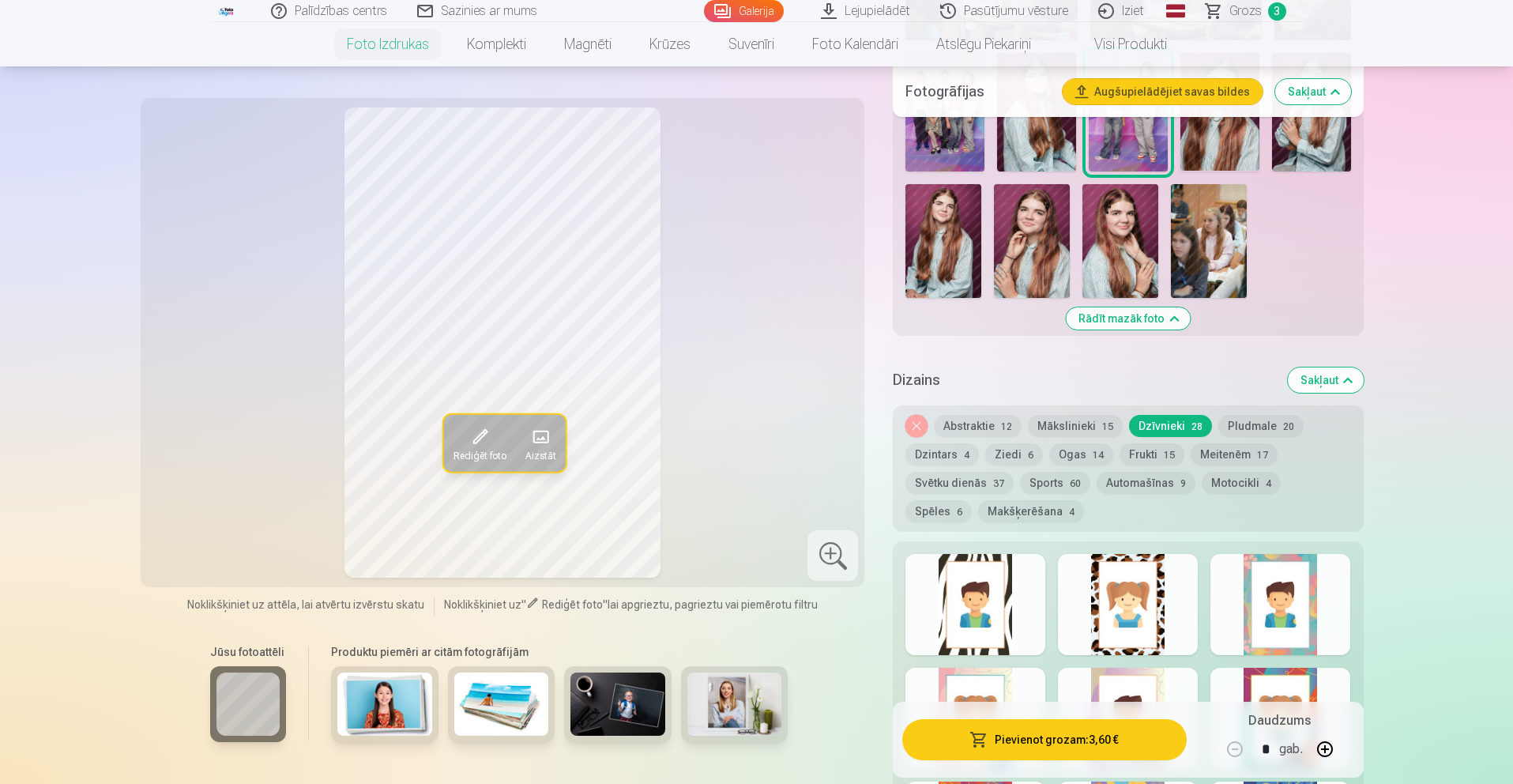
click at [487, 438] on span at bounding box center [478, 437] width 25 height 25
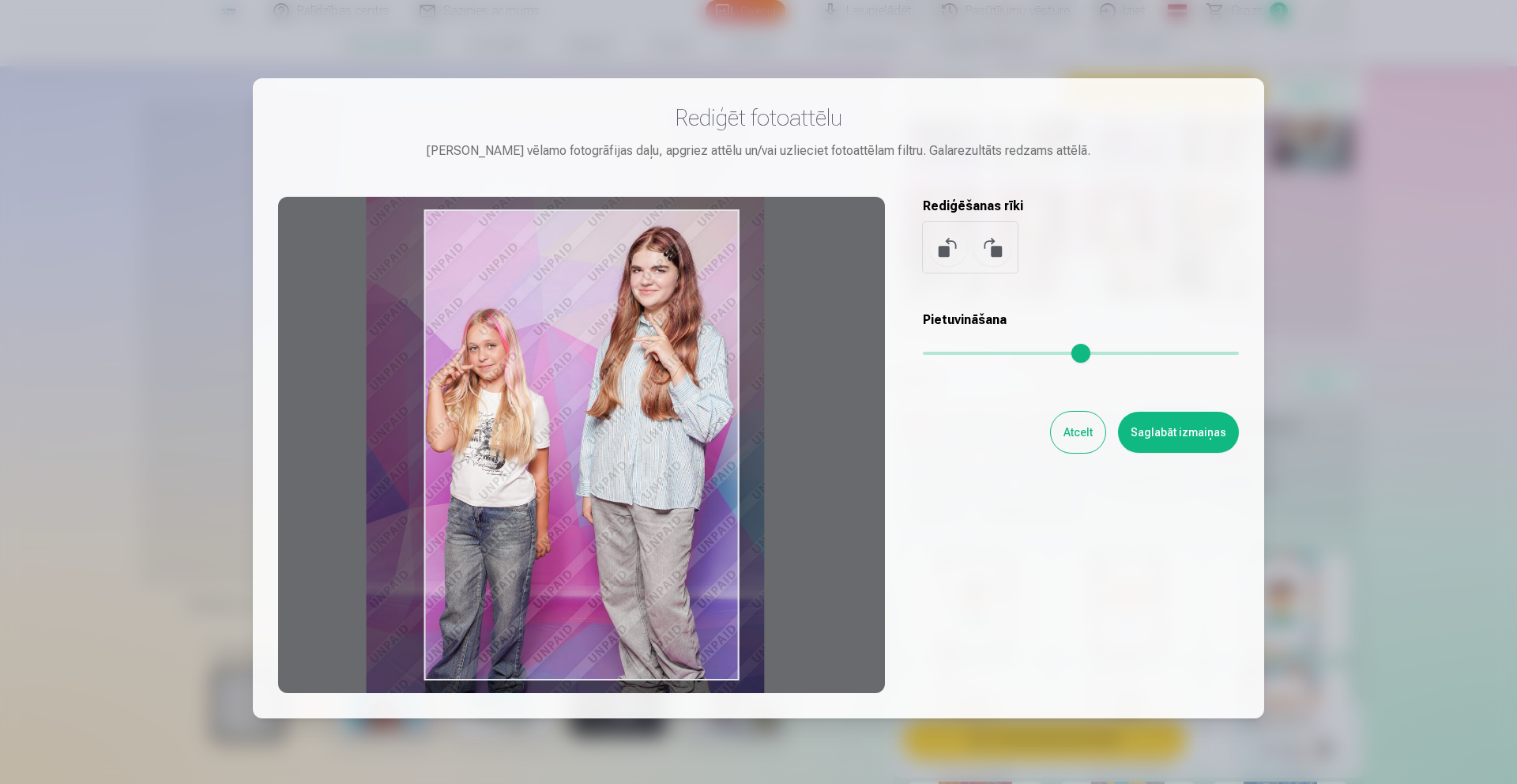
drag, startPoint x: 600, startPoint y: 392, endPoint x: 579, endPoint y: 393, distance: 21.0
click at [581, 392] on div at bounding box center [581, 445] width 606 height 496
type input "****"
click at [1181, 430] on button "Saglabāt izmaiņas" at bounding box center [1179, 432] width 121 height 41
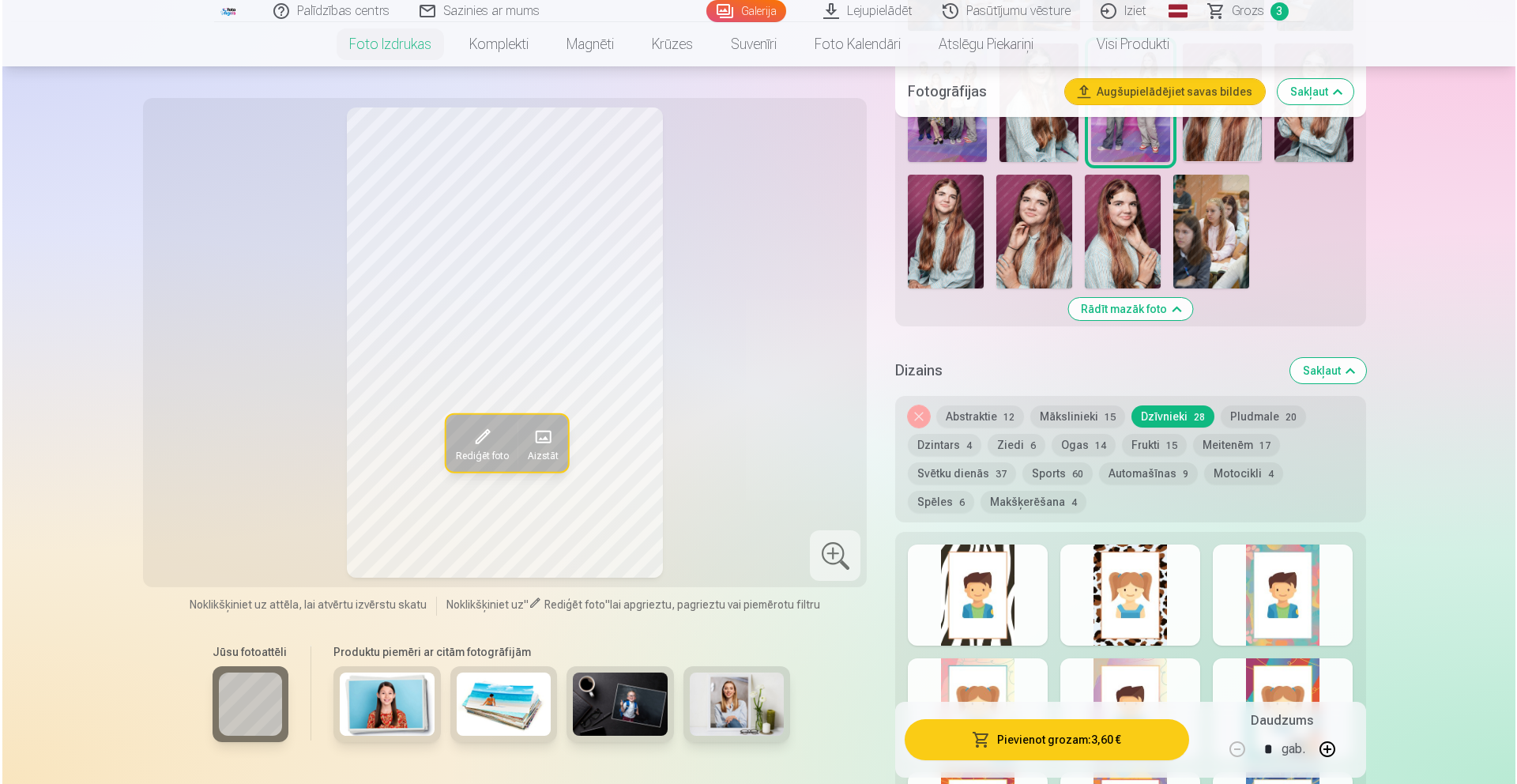
scroll to position [1231, 0]
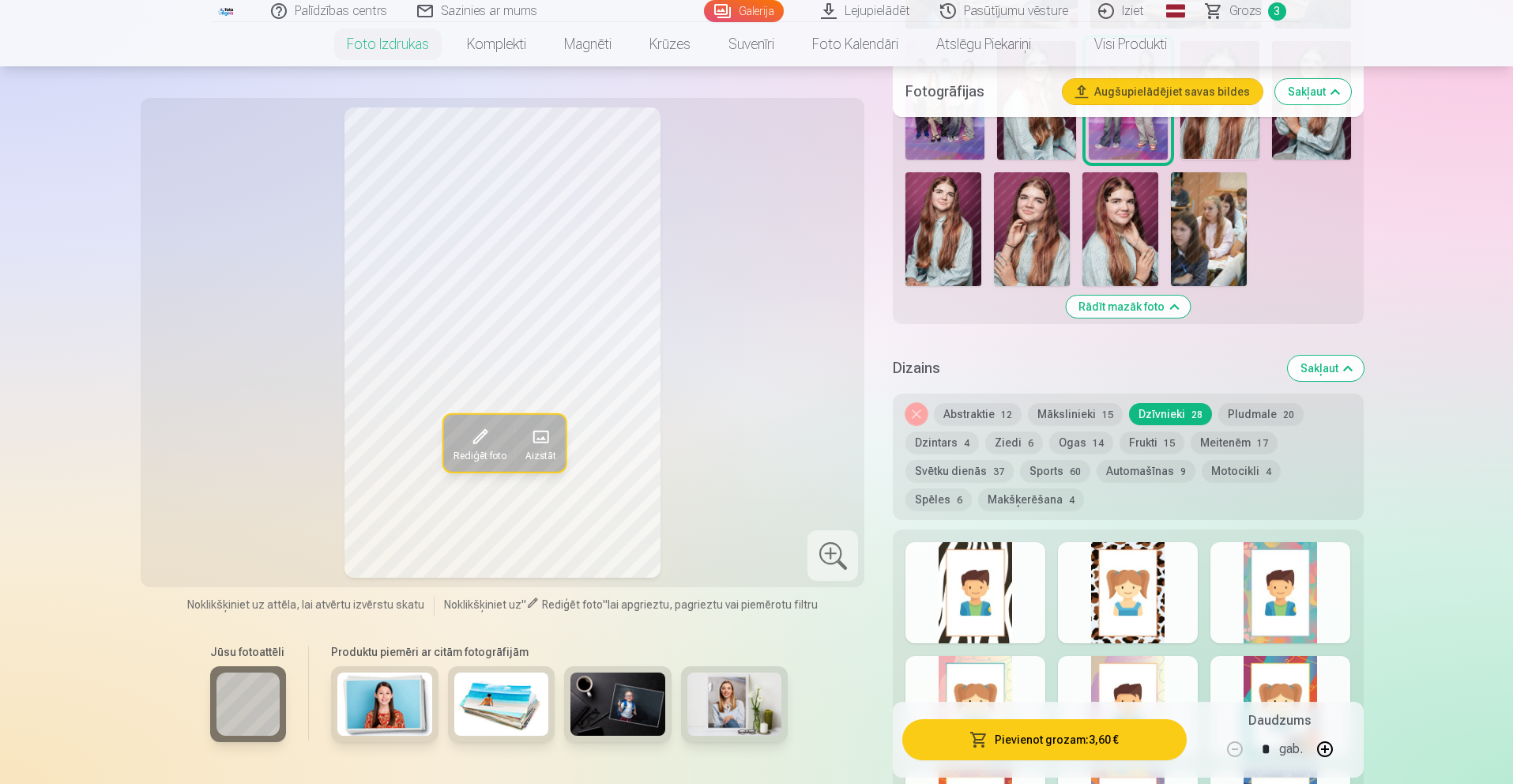
click at [1054, 741] on button "Pievienot grozam : 3,60 €" at bounding box center [1044, 739] width 284 height 41
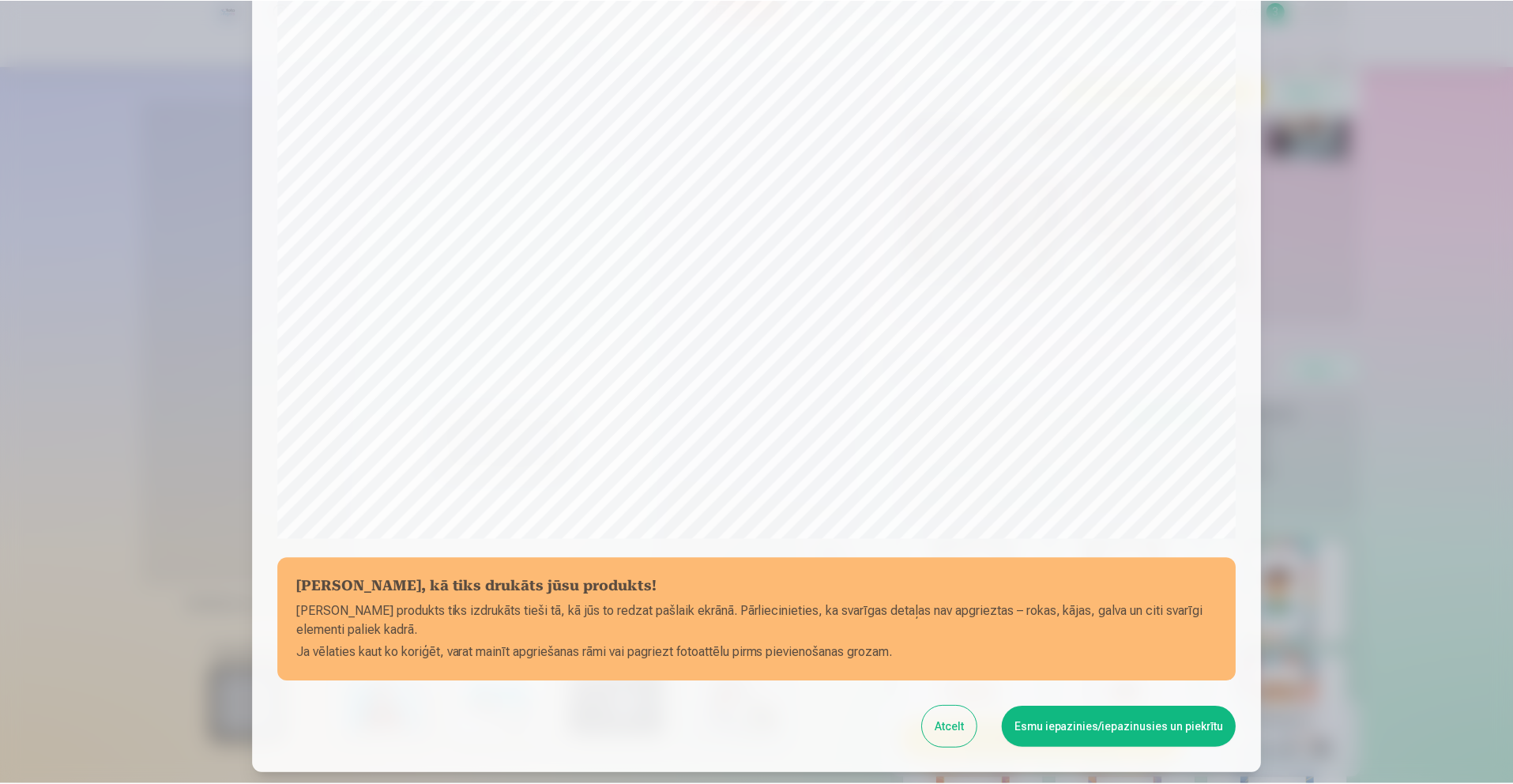
scroll to position [255, 0]
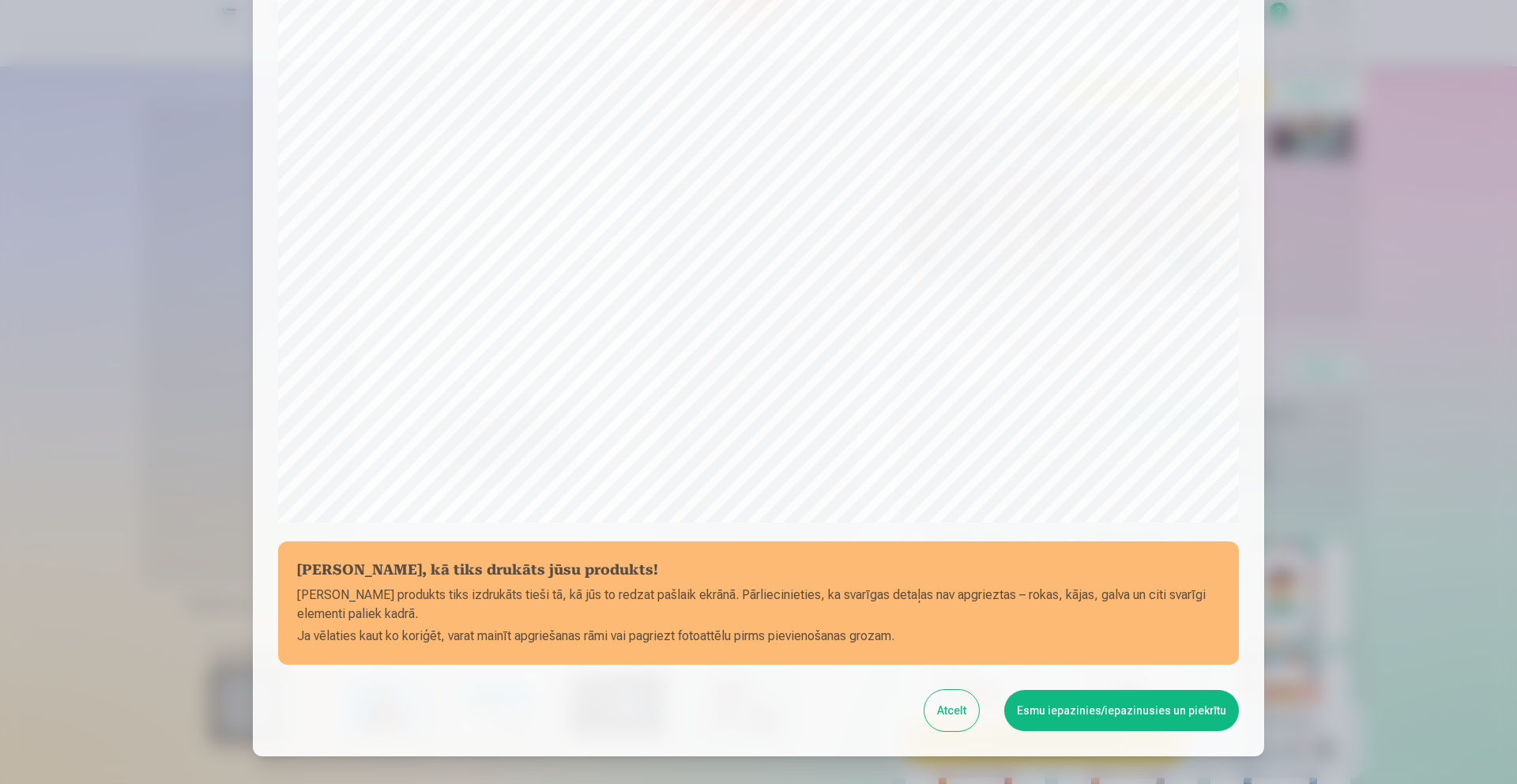
drag, startPoint x: 1134, startPoint y: 698, endPoint x: 1095, endPoint y: 657, distance: 56.6
click at [1132, 696] on button "Esmu iepazinies/iepazinusies un piekrītu" at bounding box center [1121, 710] width 235 height 41
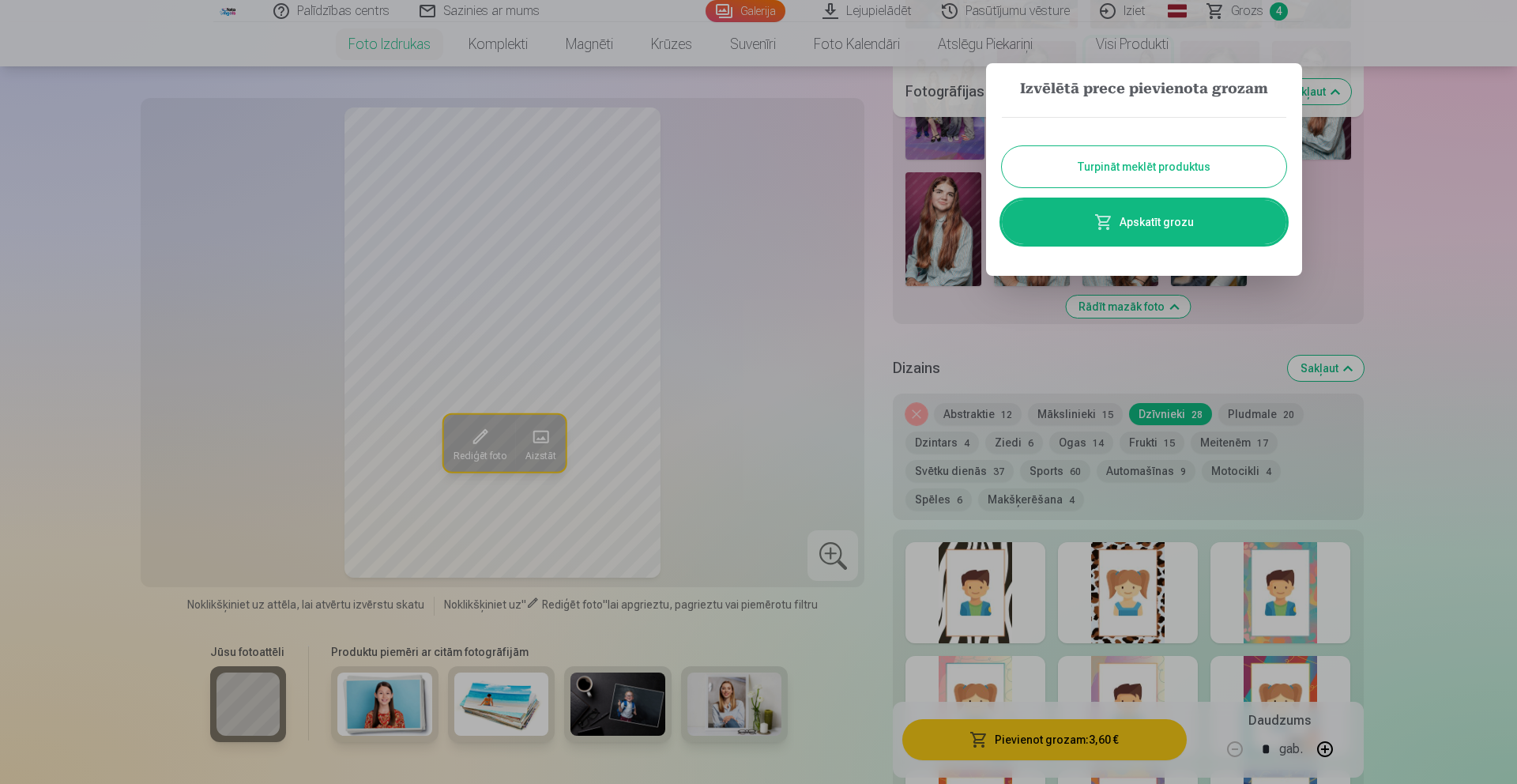
click at [737, 271] on div at bounding box center [758, 392] width 1517 height 784
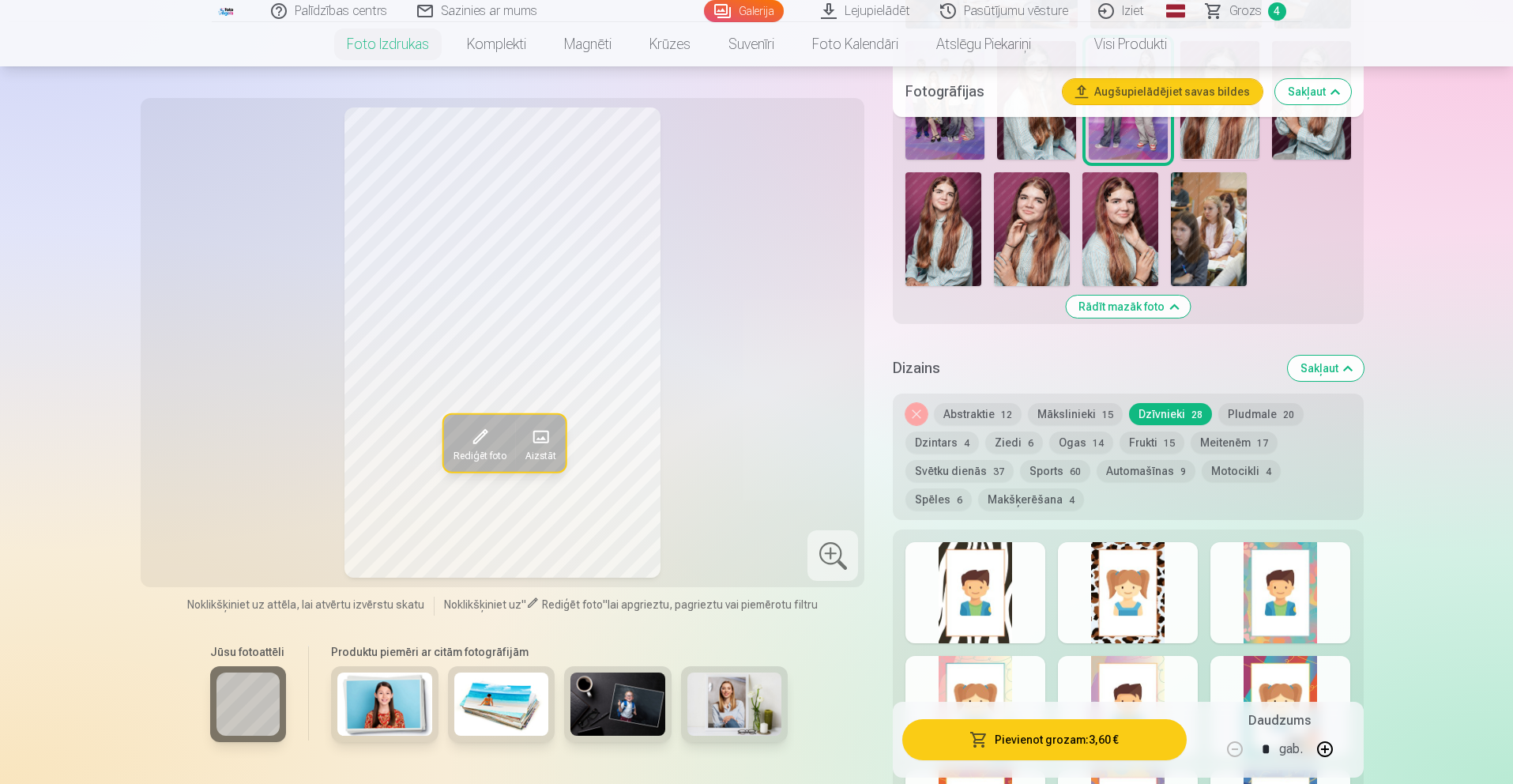
click at [1235, 12] on span "Grozs" at bounding box center [1245, 11] width 33 height 19
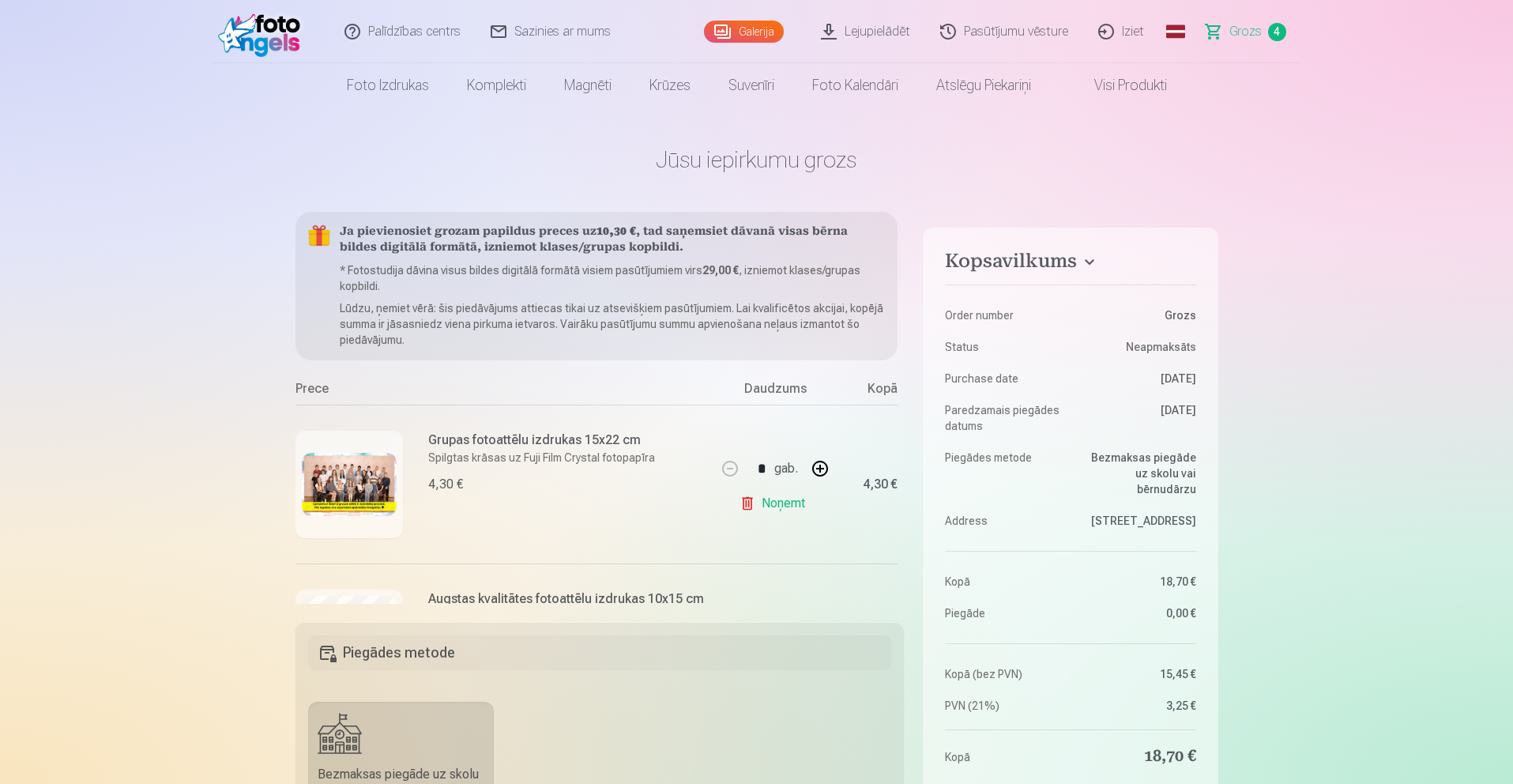
click at [362, 472] on img at bounding box center [349, 484] width 95 height 63
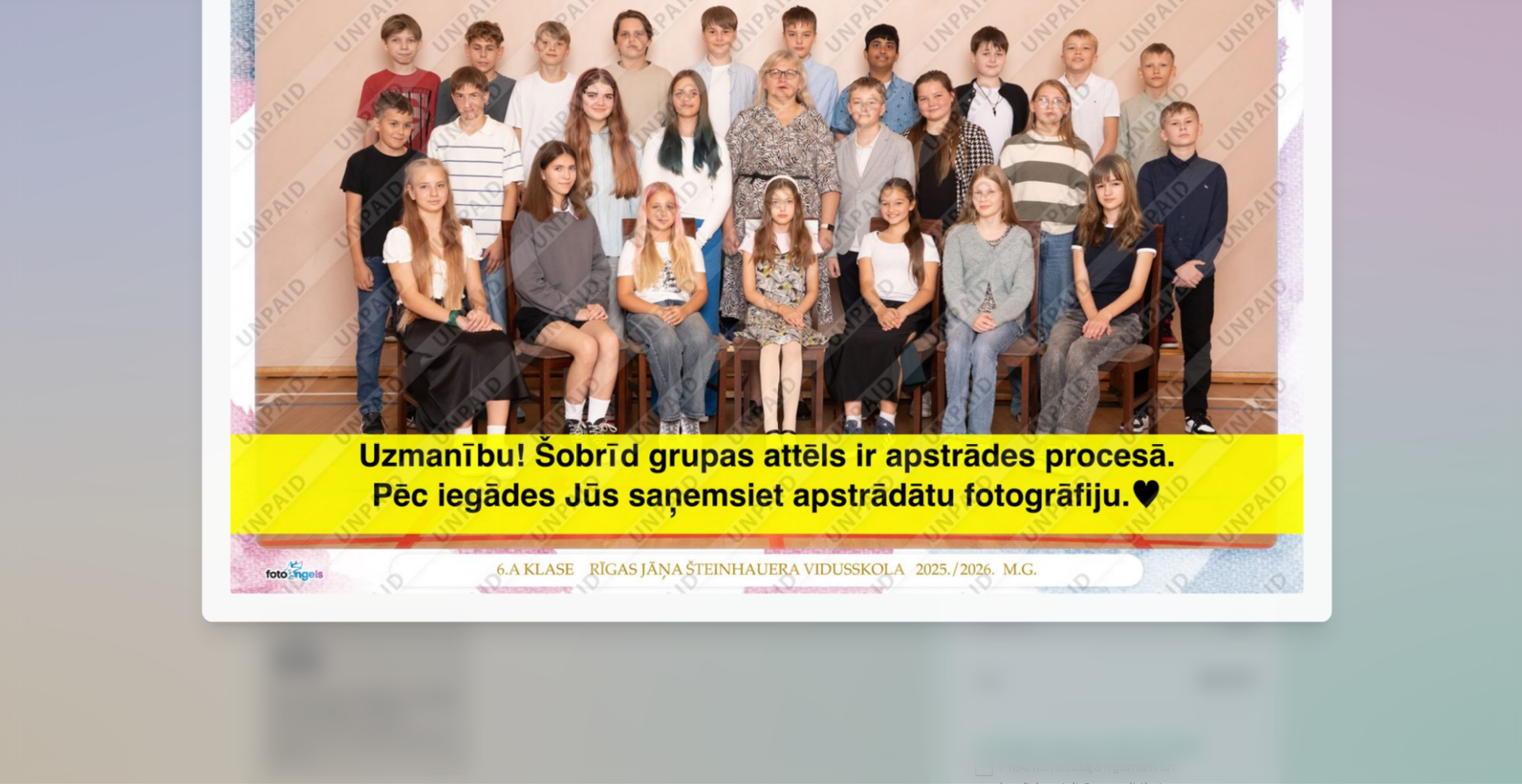
scroll to position [73, 0]
drag, startPoint x: 1272, startPoint y: 514, endPoint x: 1285, endPoint y: 543, distance: 31.8
click at [1267, 511] on div at bounding box center [761, 392] width 1522 height 784
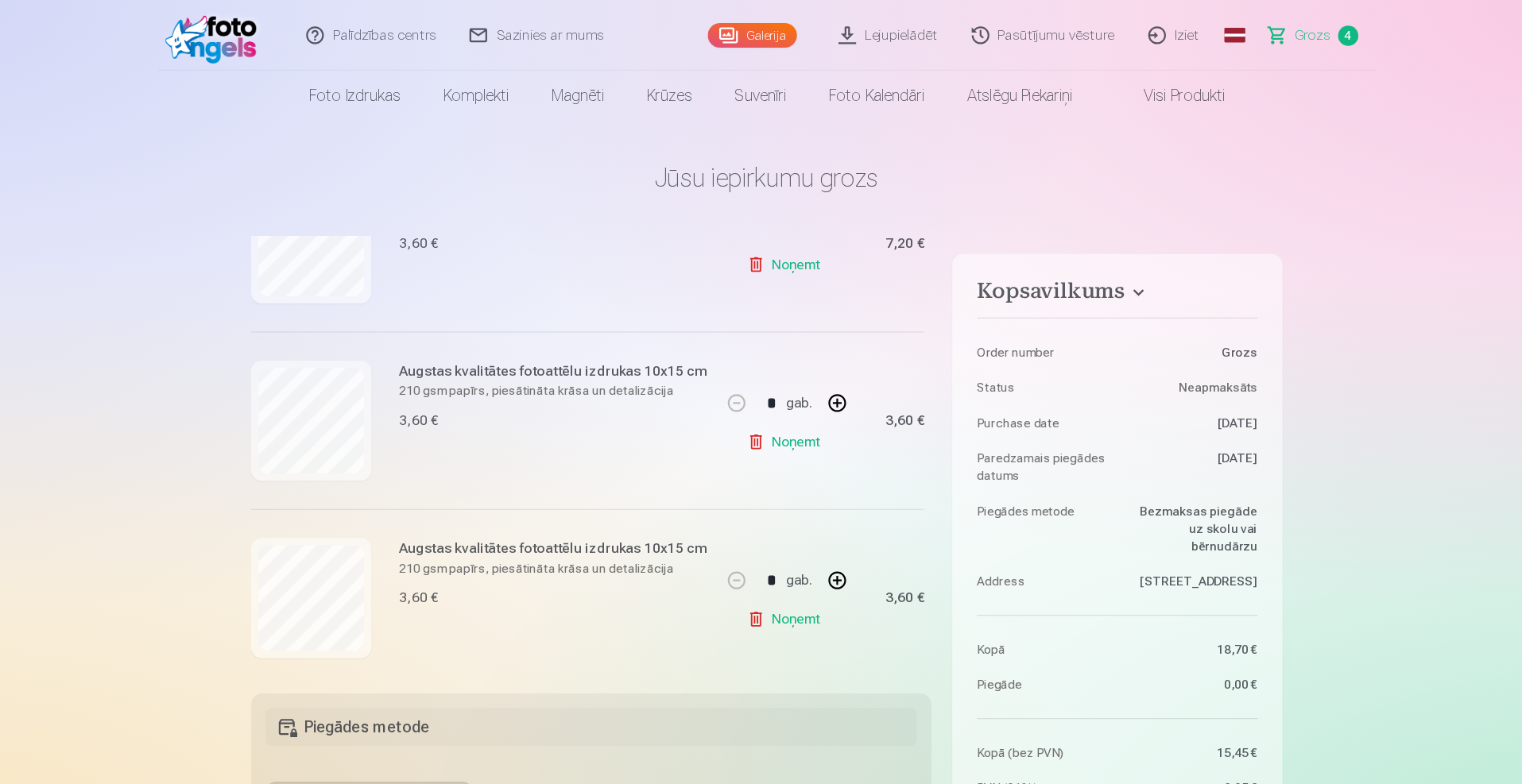
scroll to position [0, 0]
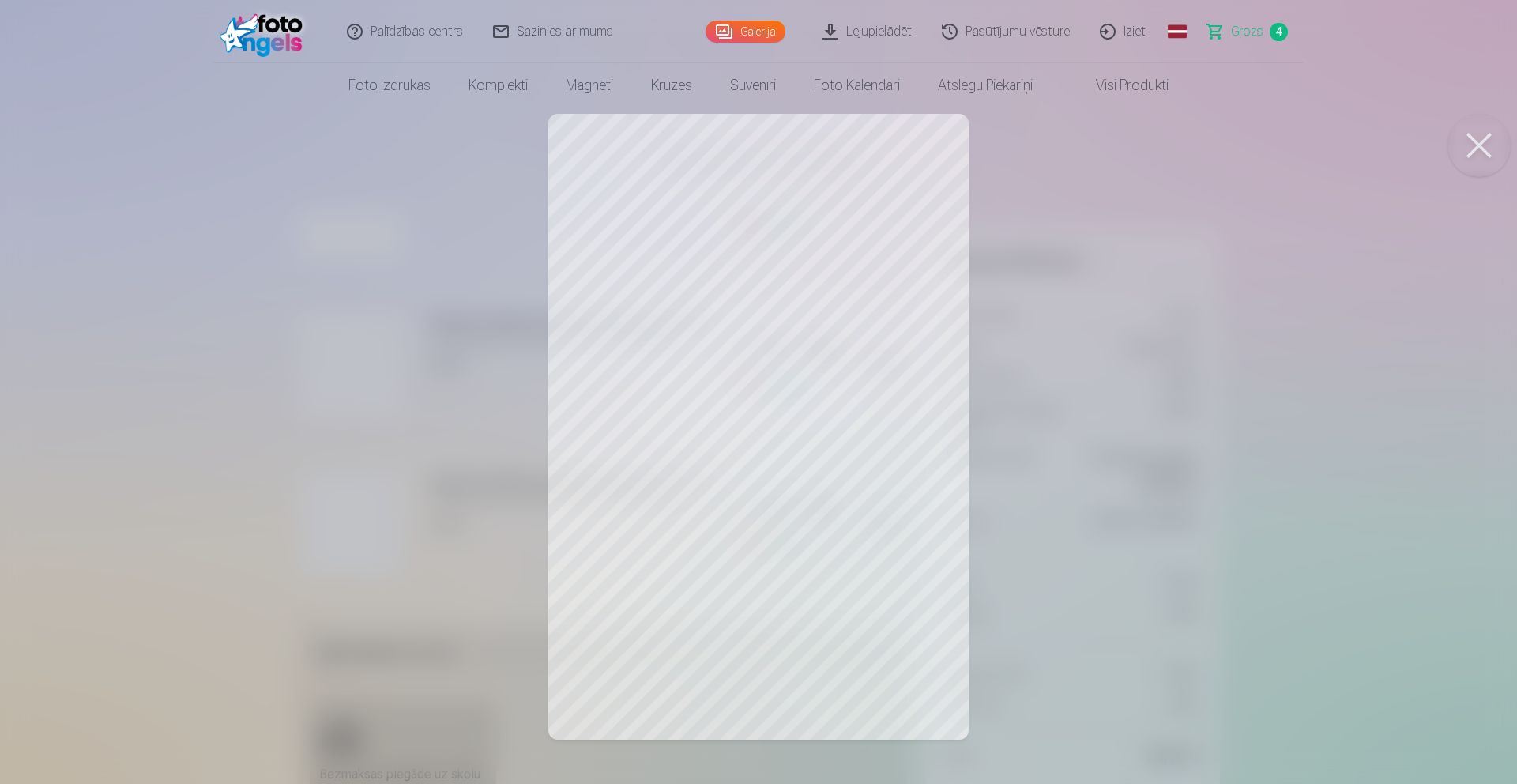
click at [1471, 152] on button at bounding box center [1478, 145] width 63 height 63
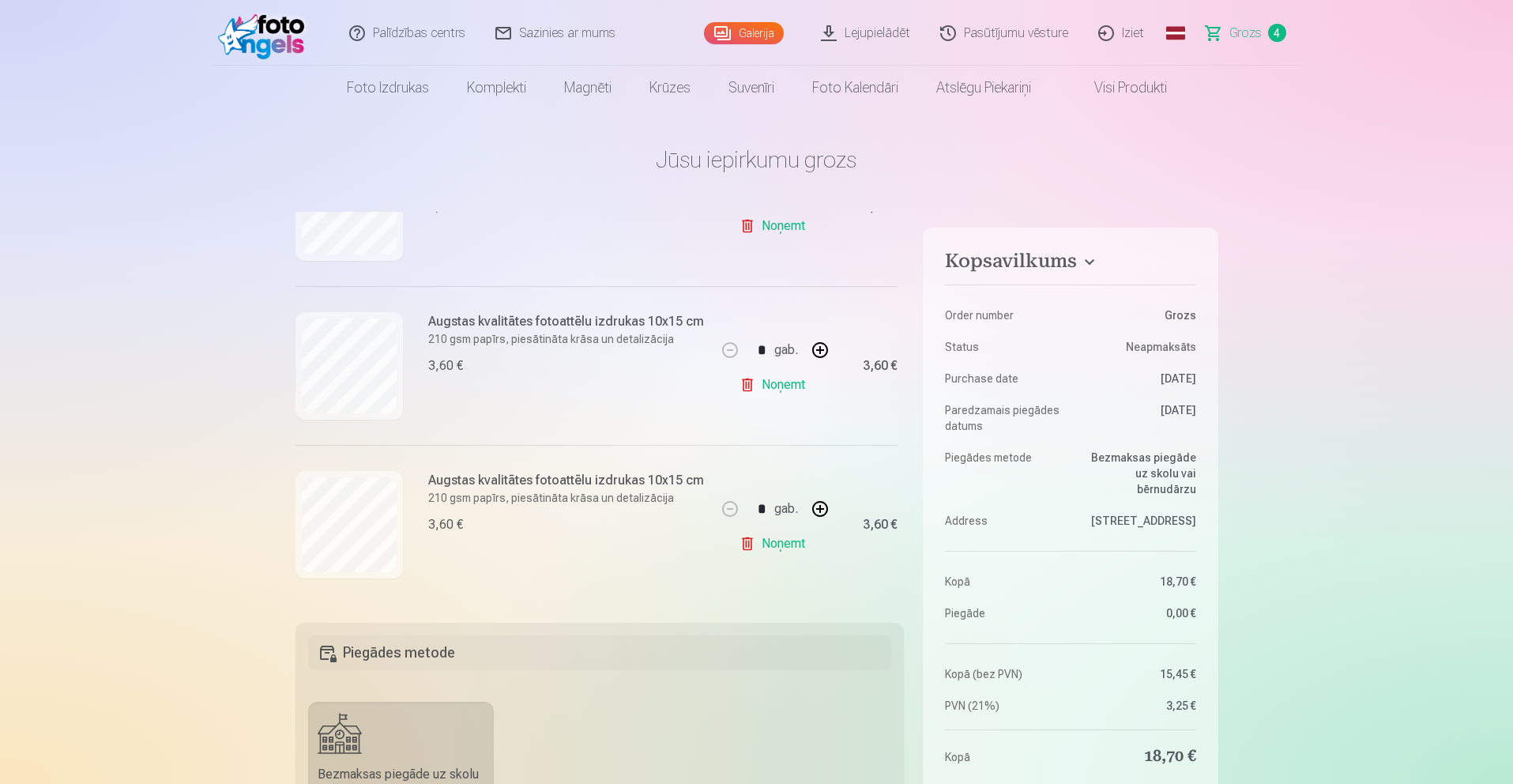
scroll to position [-1, 0]
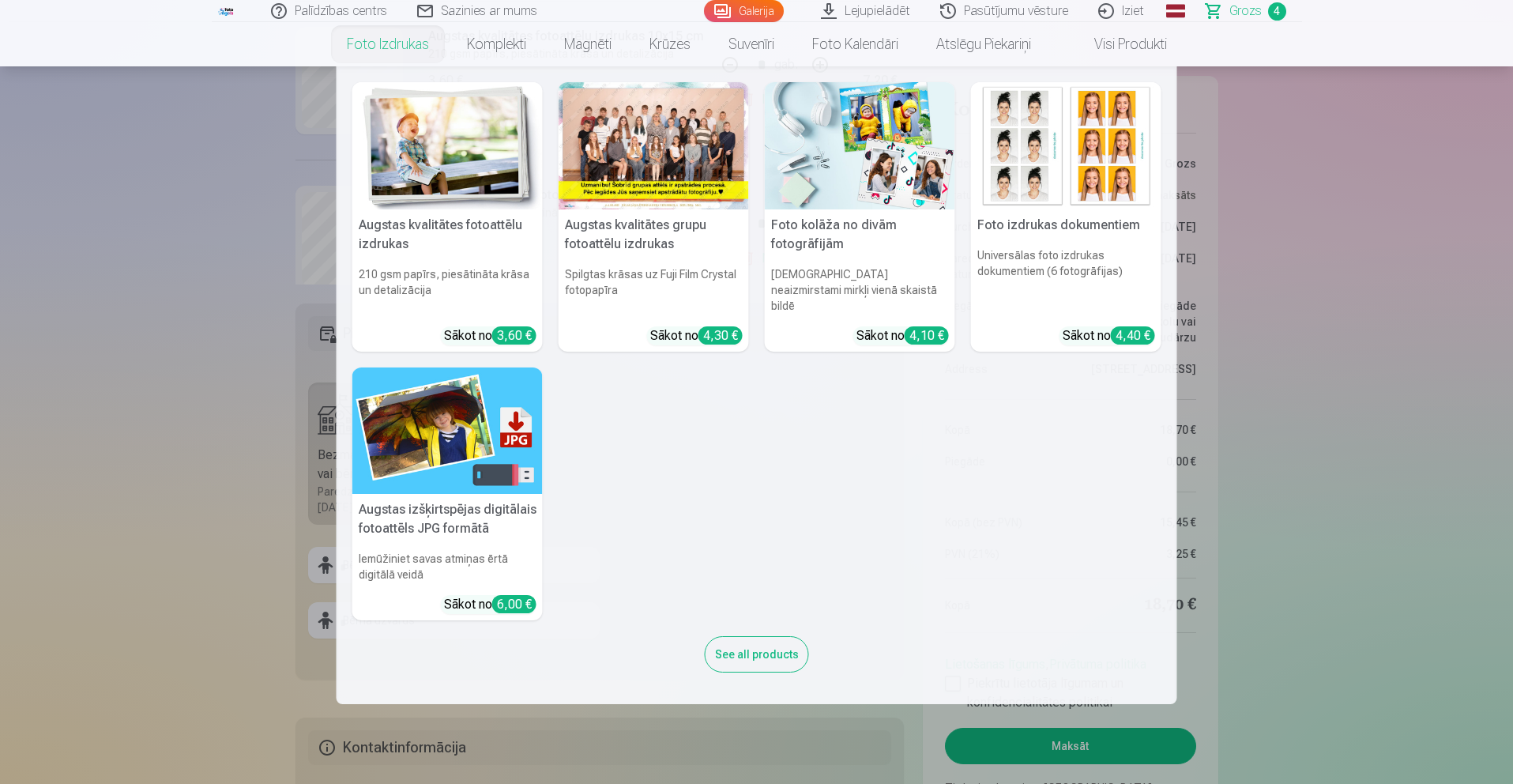
click at [263, 271] on nav "Augstas kvalitātes fotoattēlu izdrukas 210 gsm papīrs, piesātināta krāsa un det…" at bounding box center [756, 384] width 1513 height 637
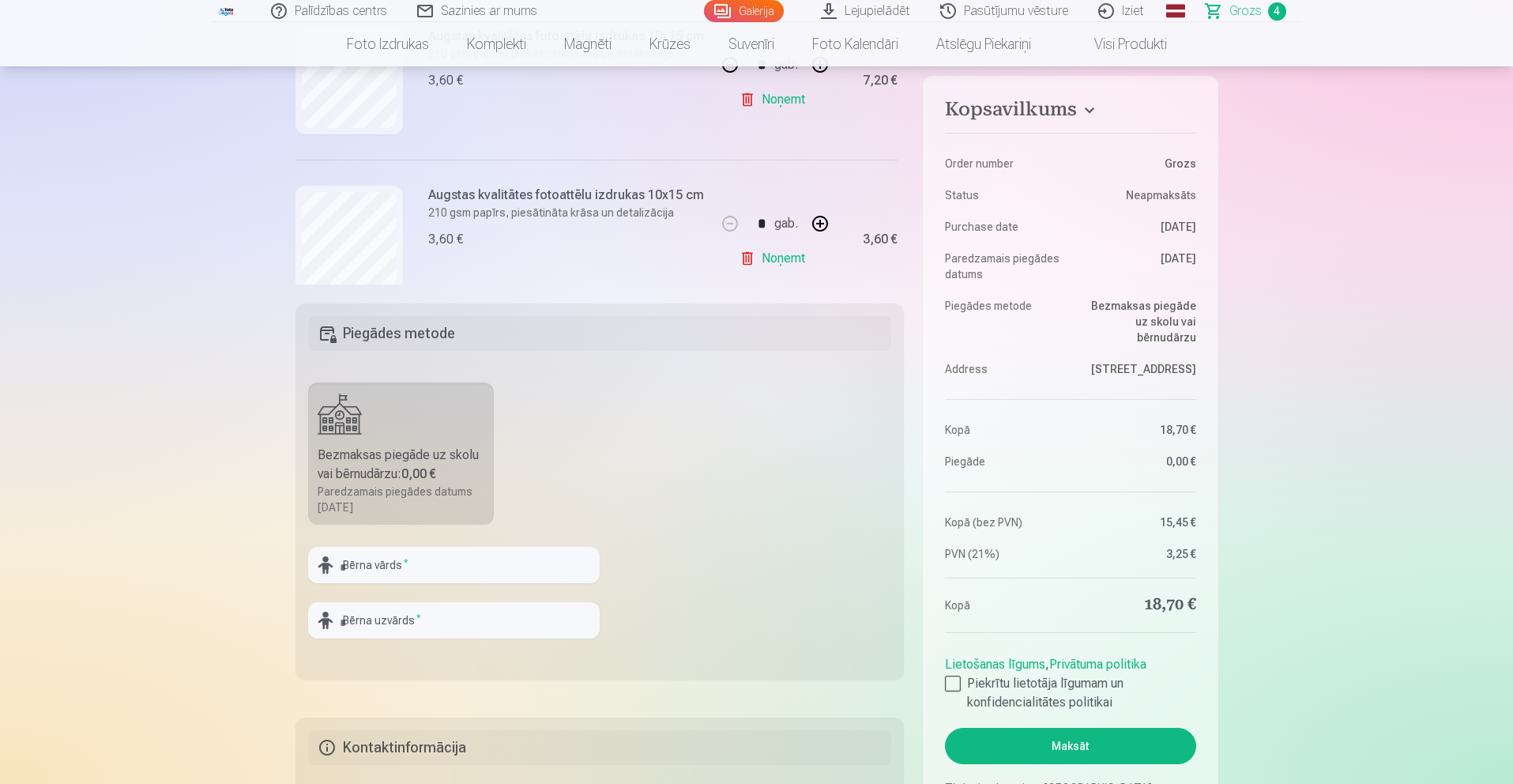
scroll to position [369, 0]
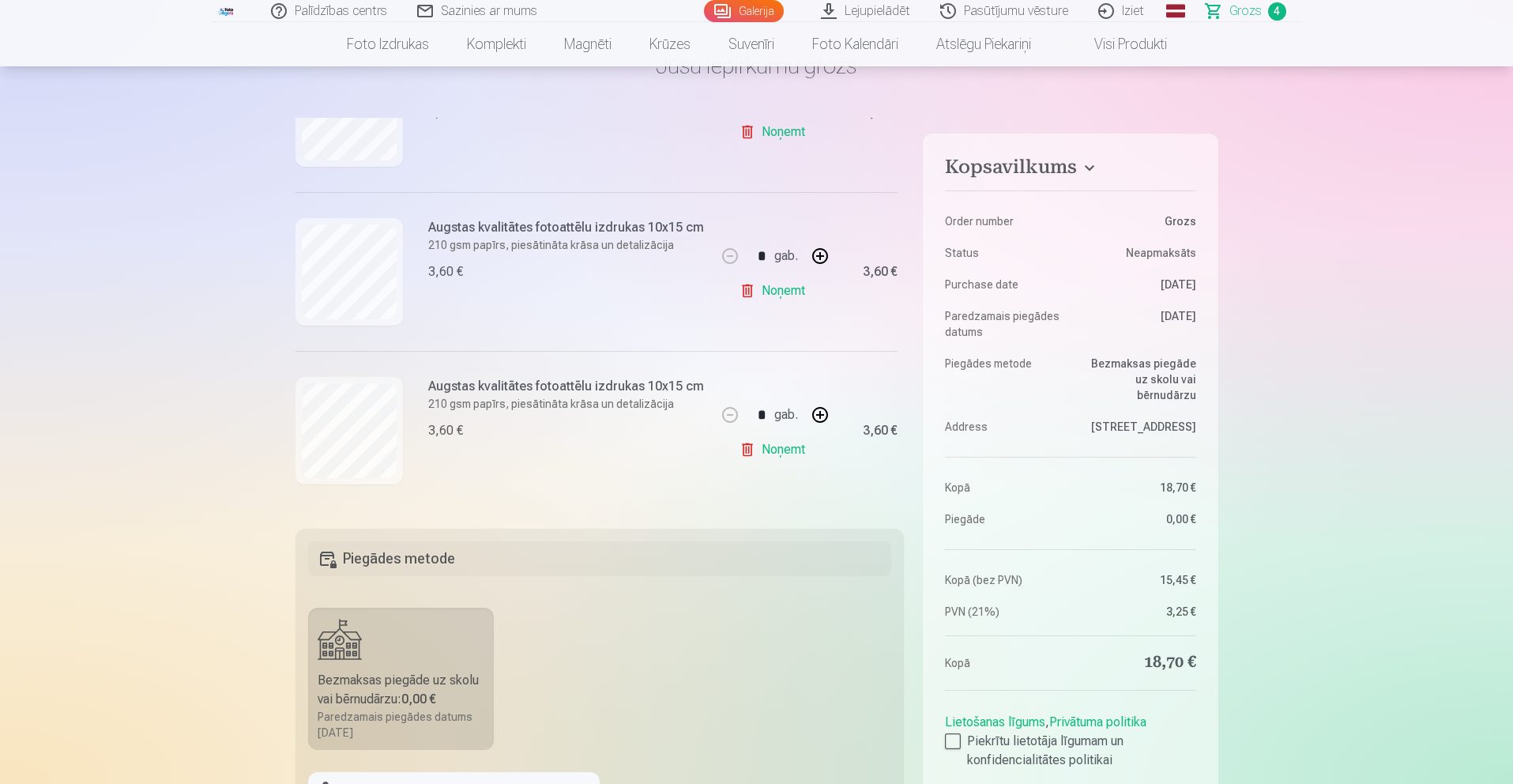
click at [766, 450] on link "Noņemt" at bounding box center [775, 449] width 72 height 32
